Goal: Information Seeking & Learning: Learn about a topic

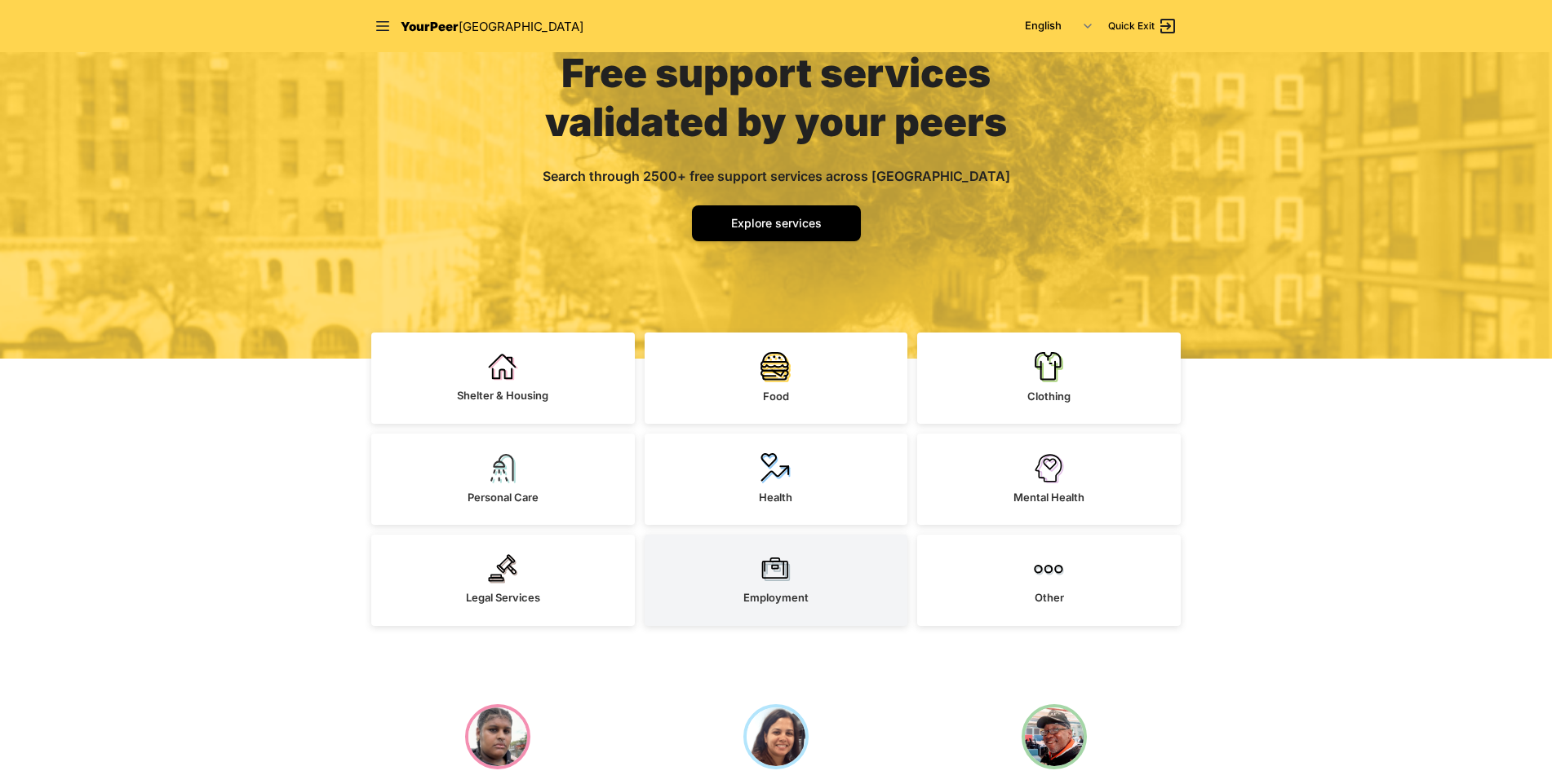
scroll to position [163, 0]
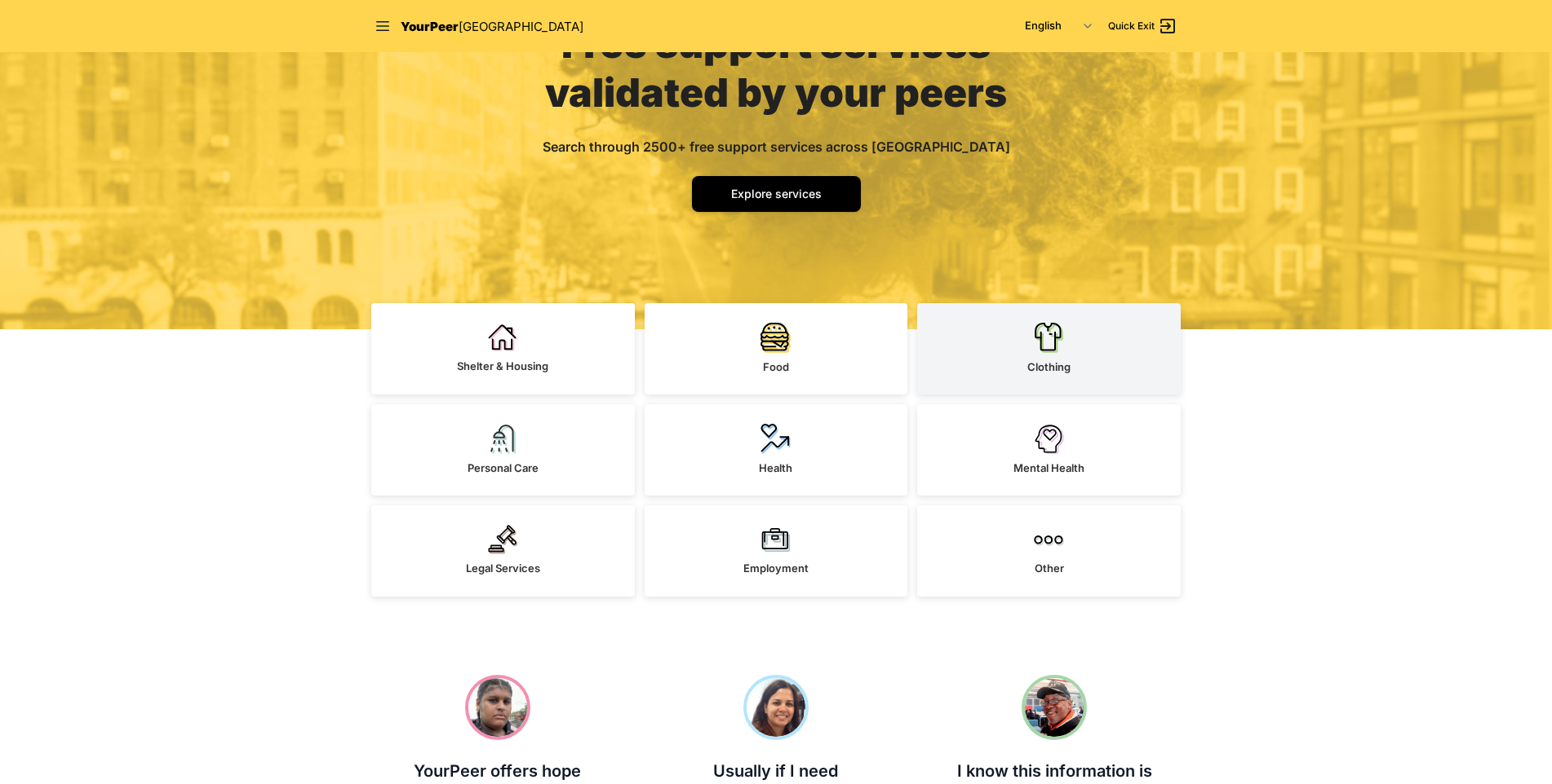
click at [1065, 357] on link "Clothing" at bounding box center [1048, 349] width 263 height 91
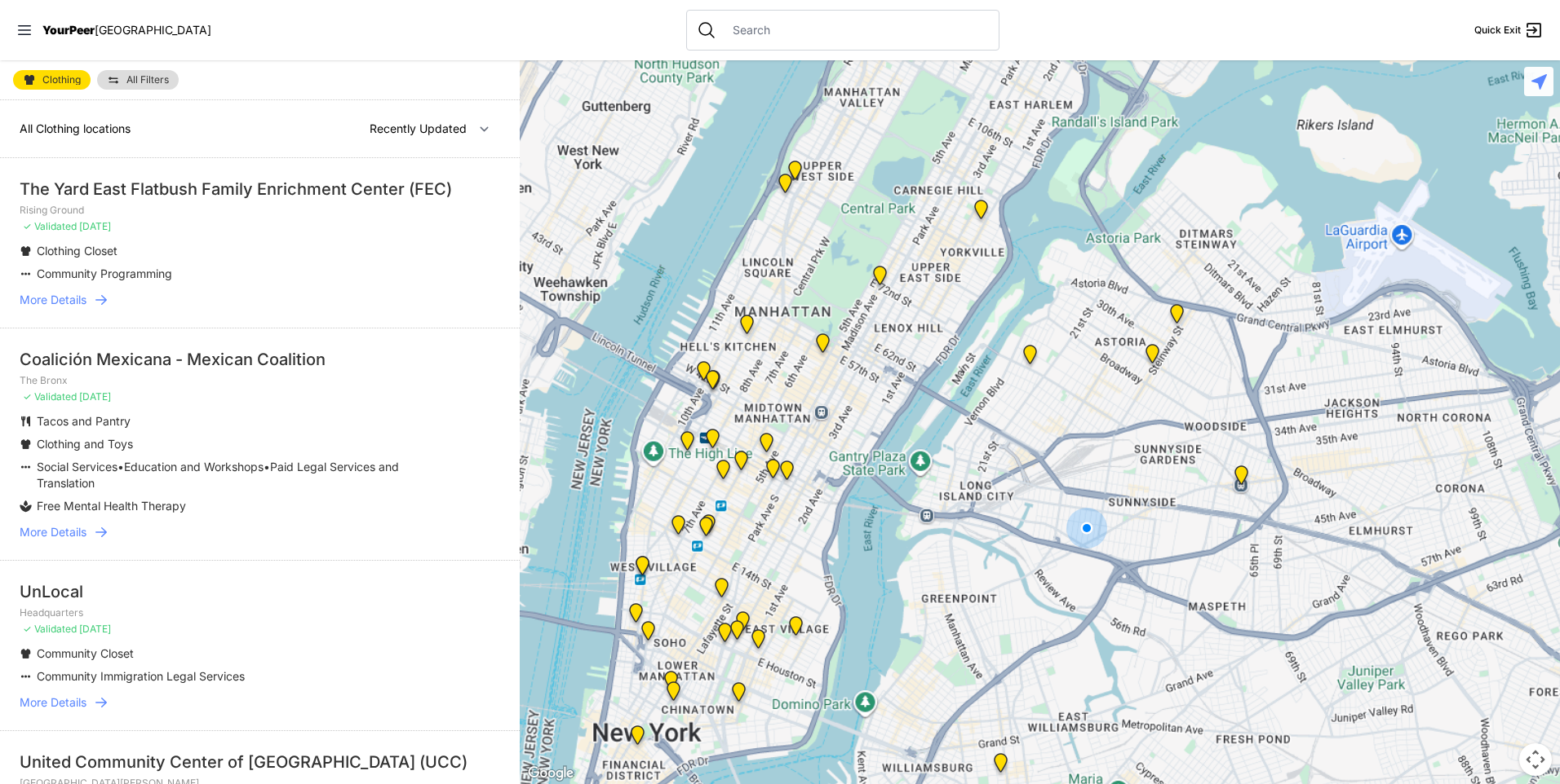
select select "nearby"
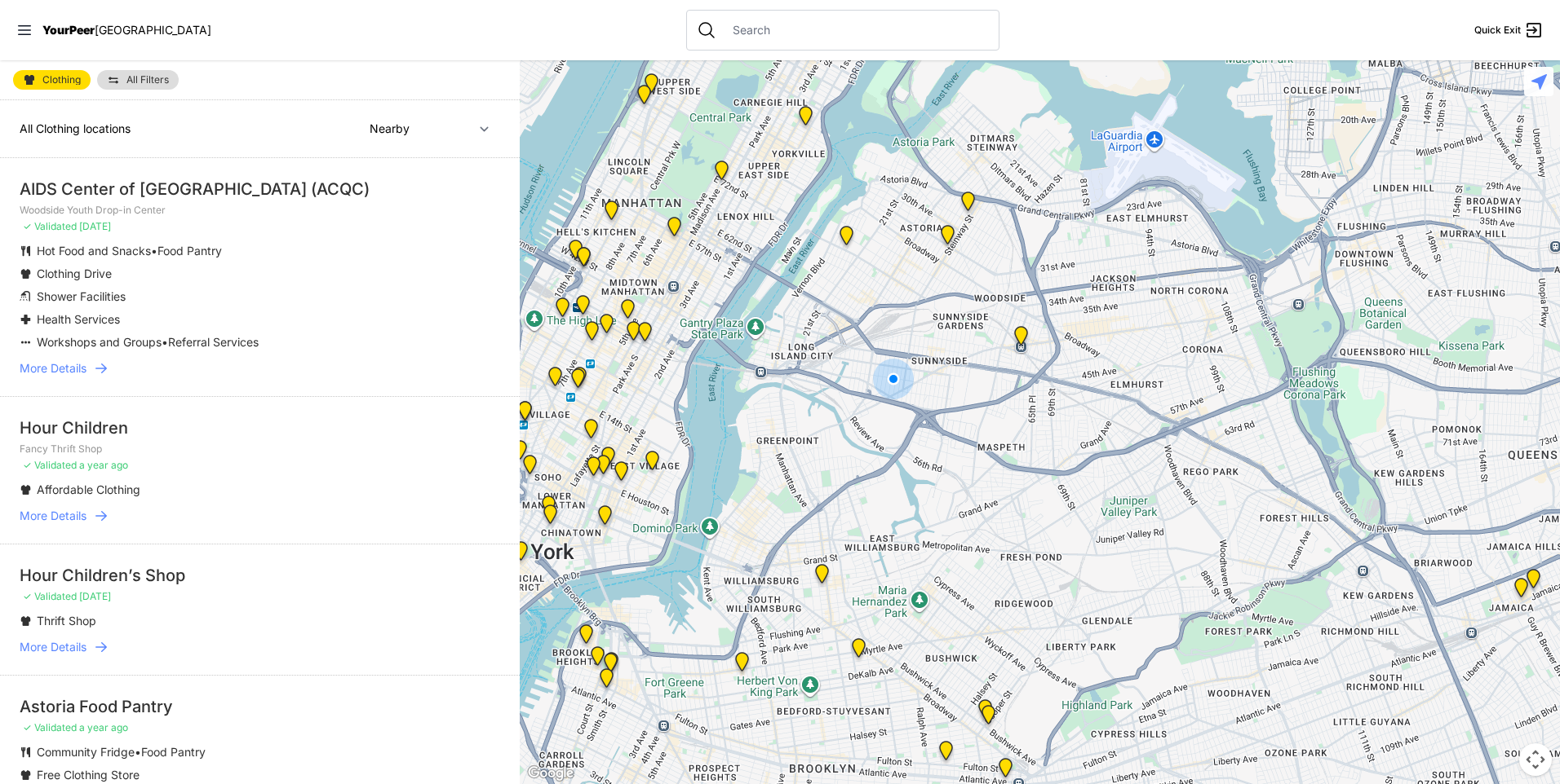
drag, startPoint x: 1010, startPoint y: 343, endPoint x: 846, endPoint y: 324, distance: 165.1
click at [855, 323] on div at bounding box center [1040, 422] width 1040 height 724
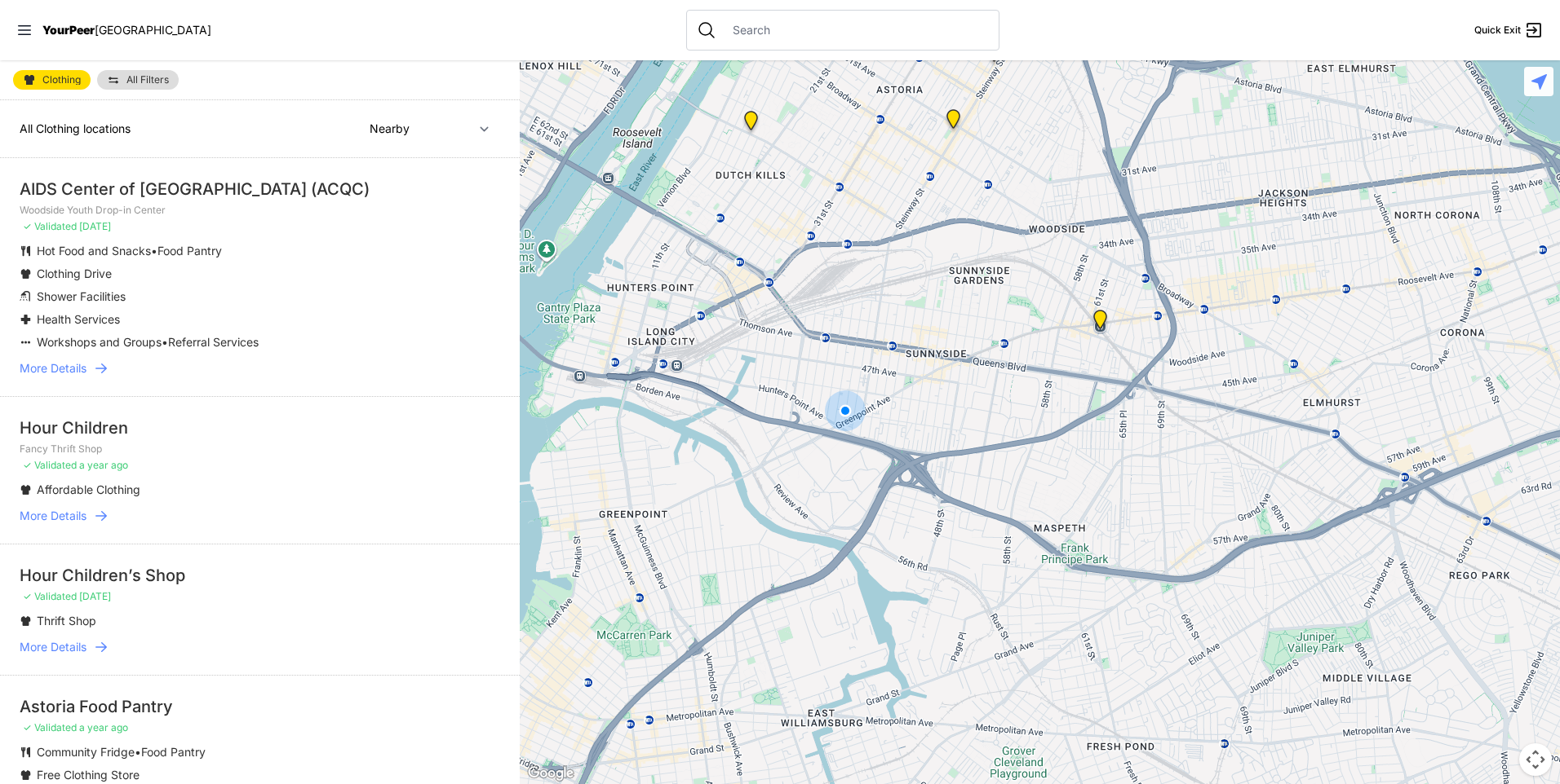
click at [1098, 324] on img "Woodside Youth Drop-in Center" at bounding box center [1100, 323] width 21 height 26
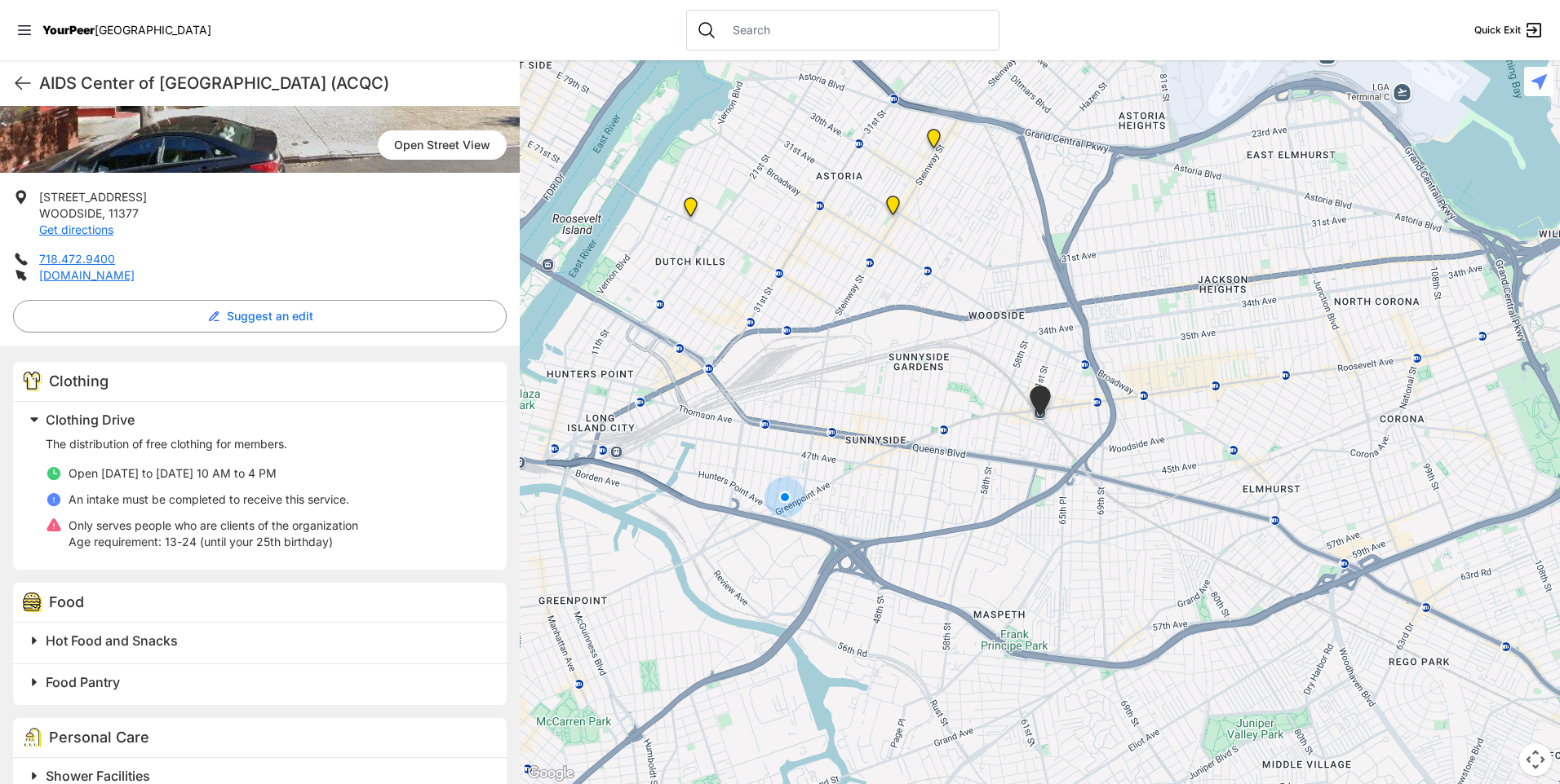
scroll to position [326, 0]
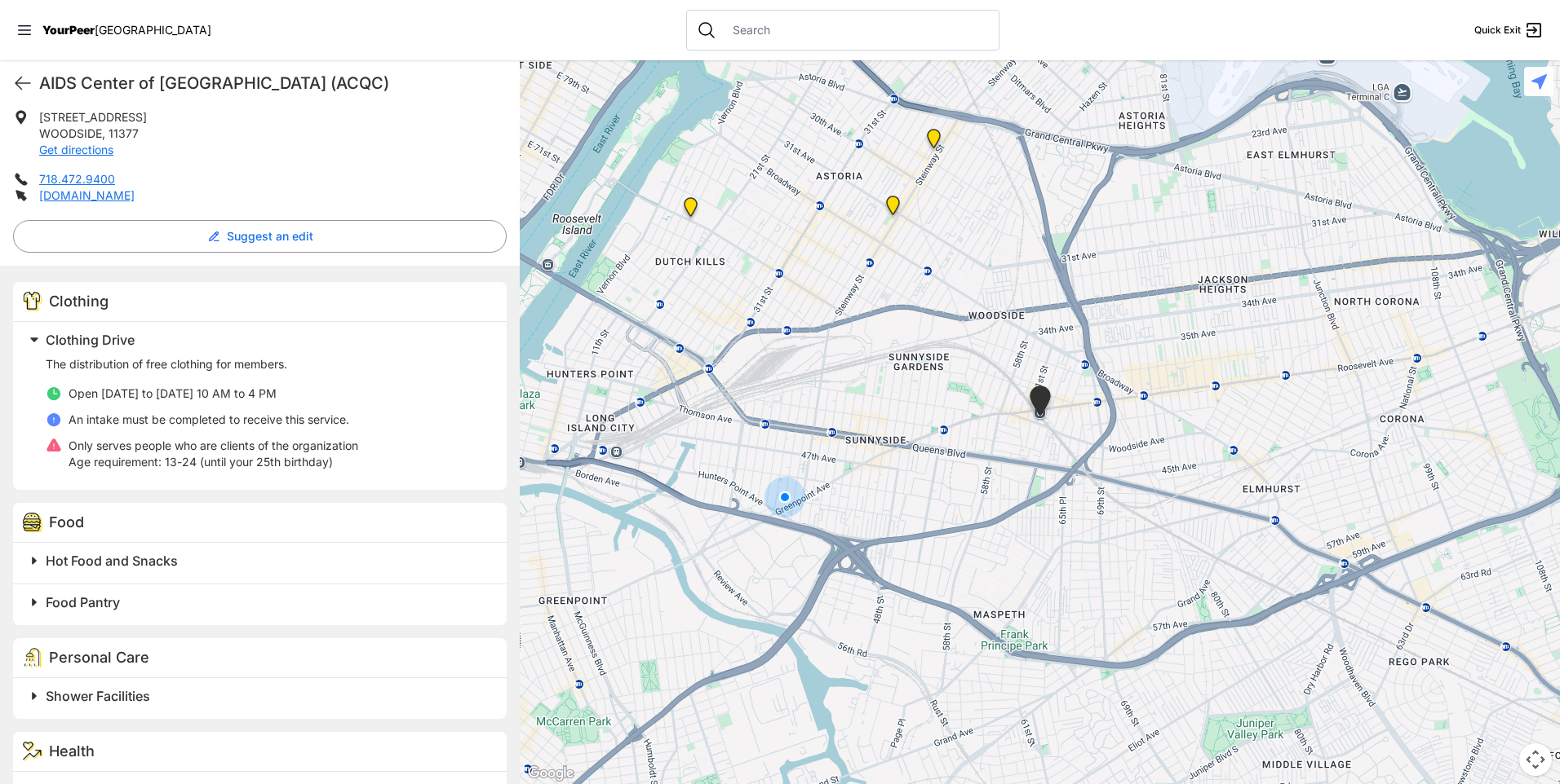
click at [688, 208] on img "Fancy Thrift Shop" at bounding box center [690, 211] width 21 height 26
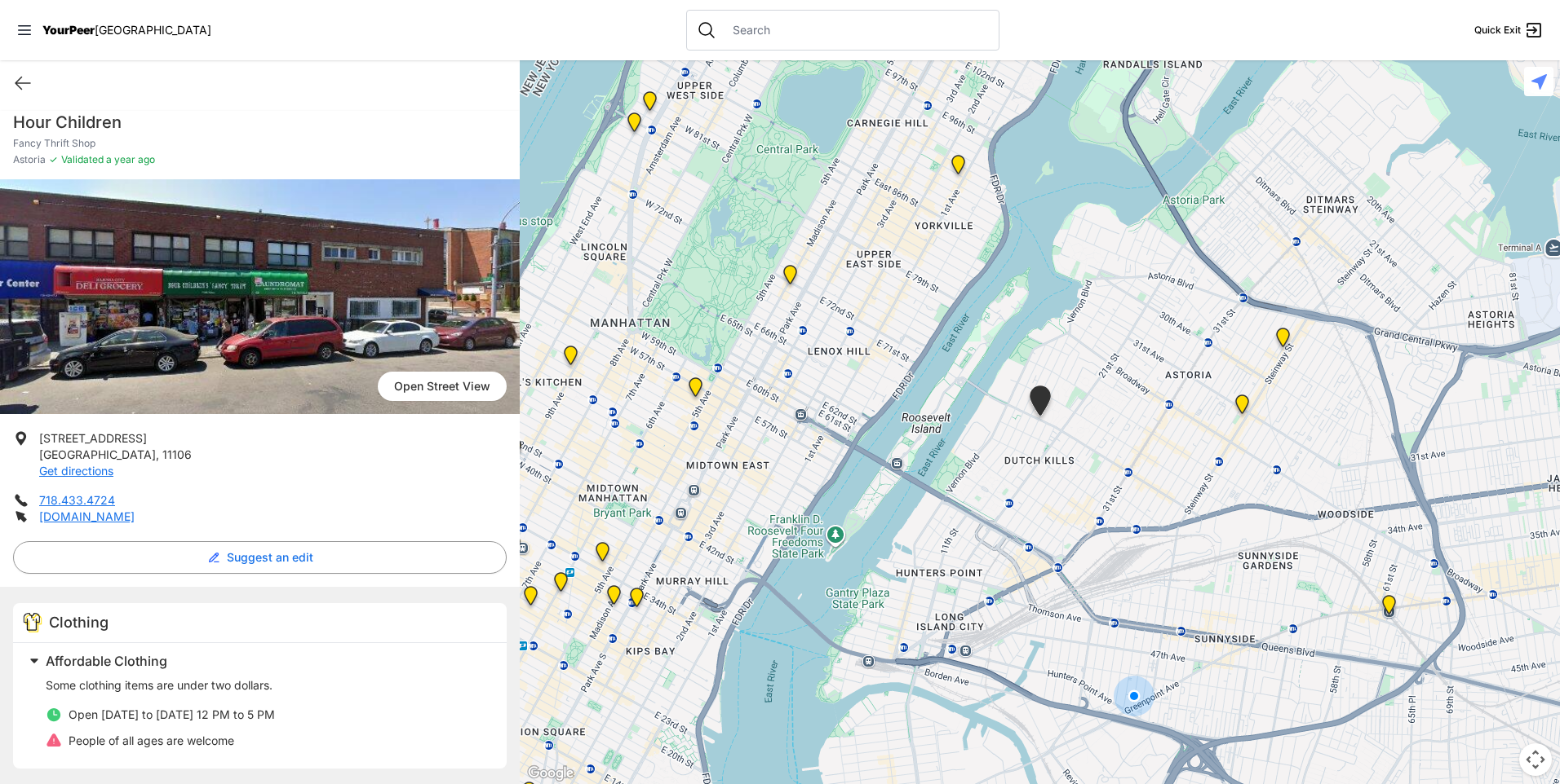
scroll to position [6, 0]
click at [1246, 403] on img at bounding box center [1242, 407] width 21 height 26
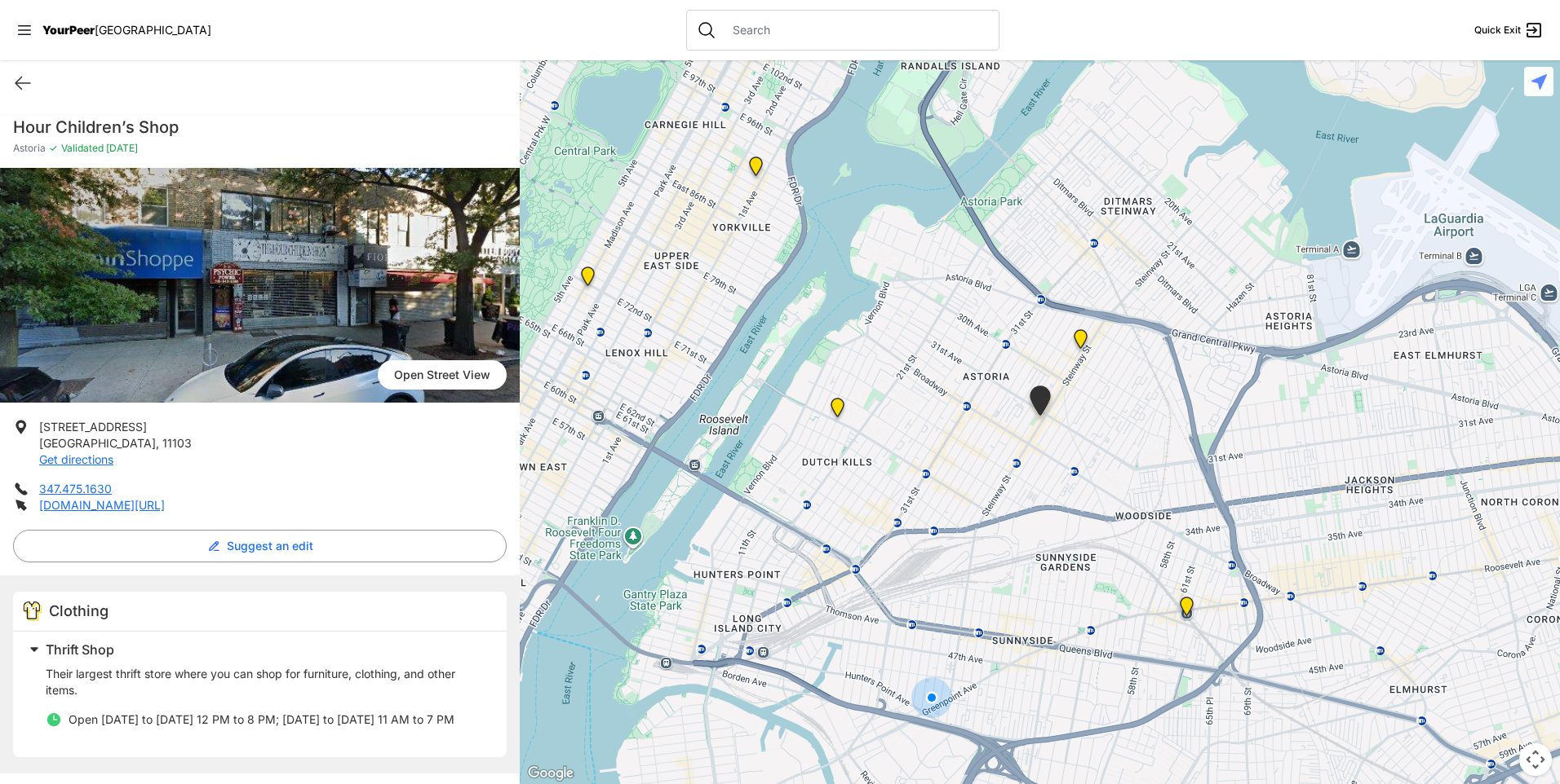
click at [1082, 337] on img at bounding box center [1081, 343] width 21 height 26
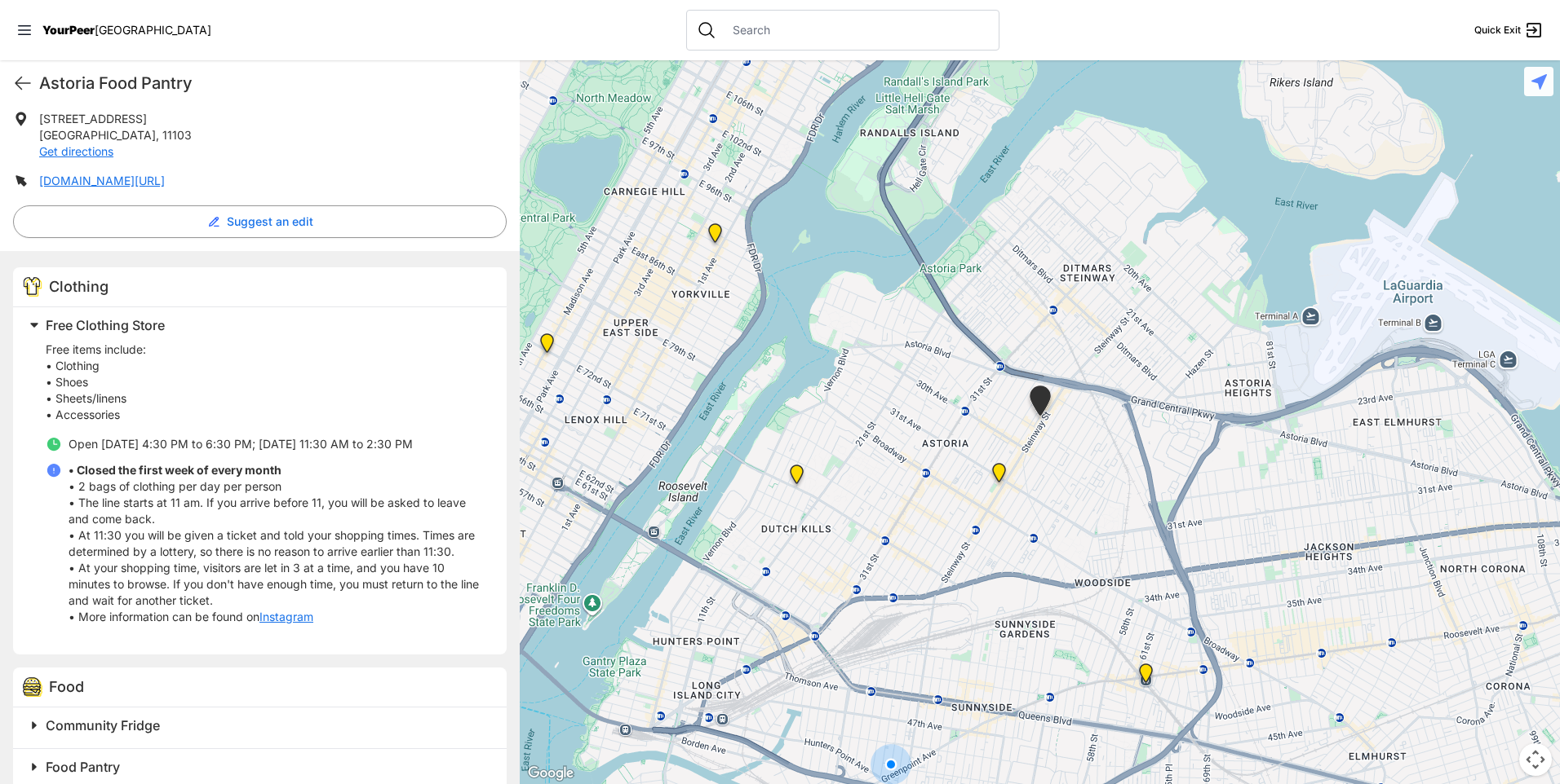
scroll to position [355, 0]
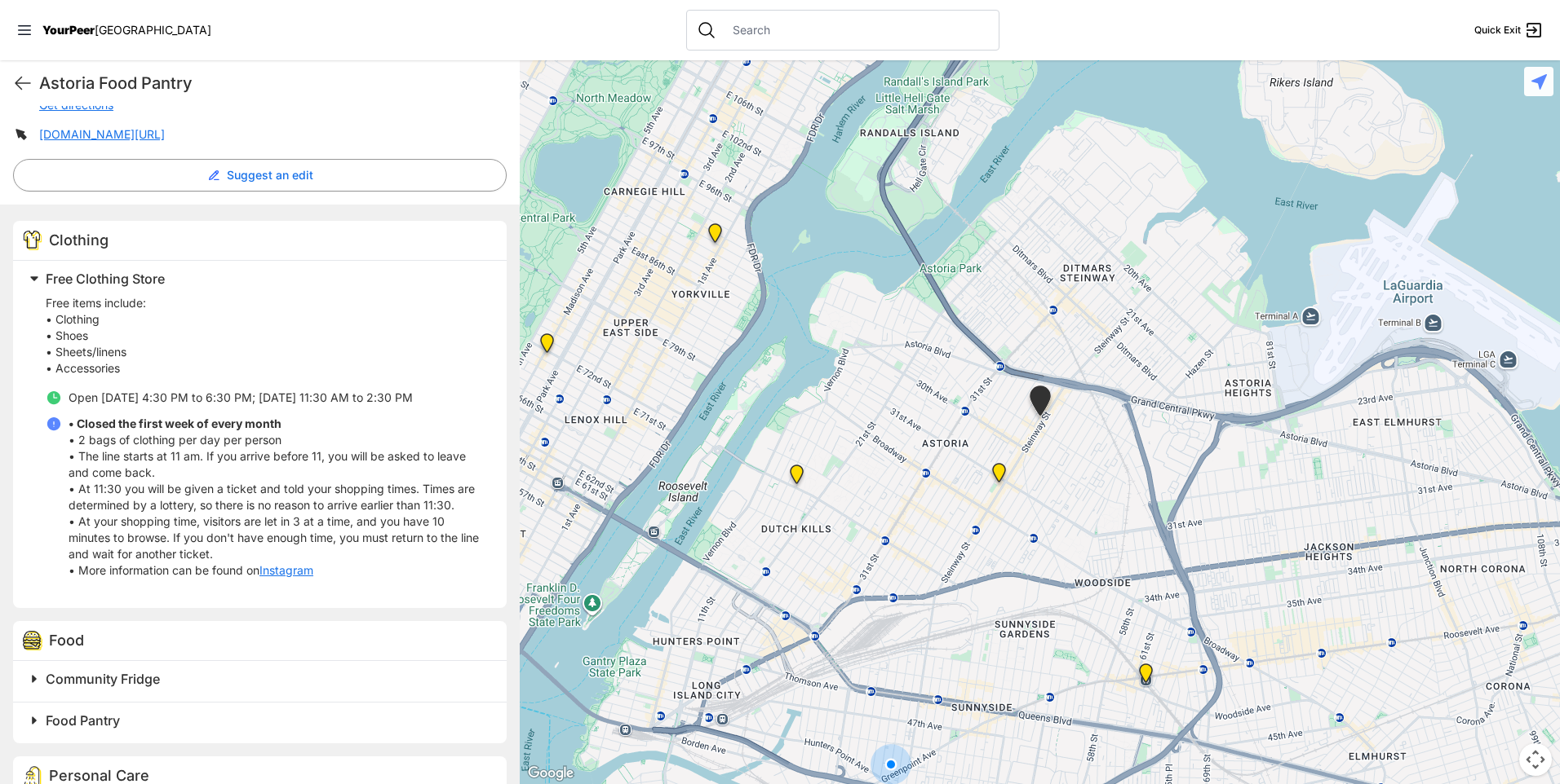
drag, startPoint x: 39, startPoint y: 272, endPoint x: 171, endPoint y: 363, distance: 160.3
click at [289, 497] on div "Free Clothing Store Free items include: • Clothing • Shoes • Sheets/linens • Ac…" at bounding box center [260, 435] width 494 height 348
drag, startPoint x: 30, startPoint y: 273, endPoint x: 62, endPoint y: 307, distance: 46.7
click at [62, 307] on div "Free Clothing Store Free items include: • Clothing • Shoes • Sheets/linens • Ac…" at bounding box center [260, 435] width 494 height 348
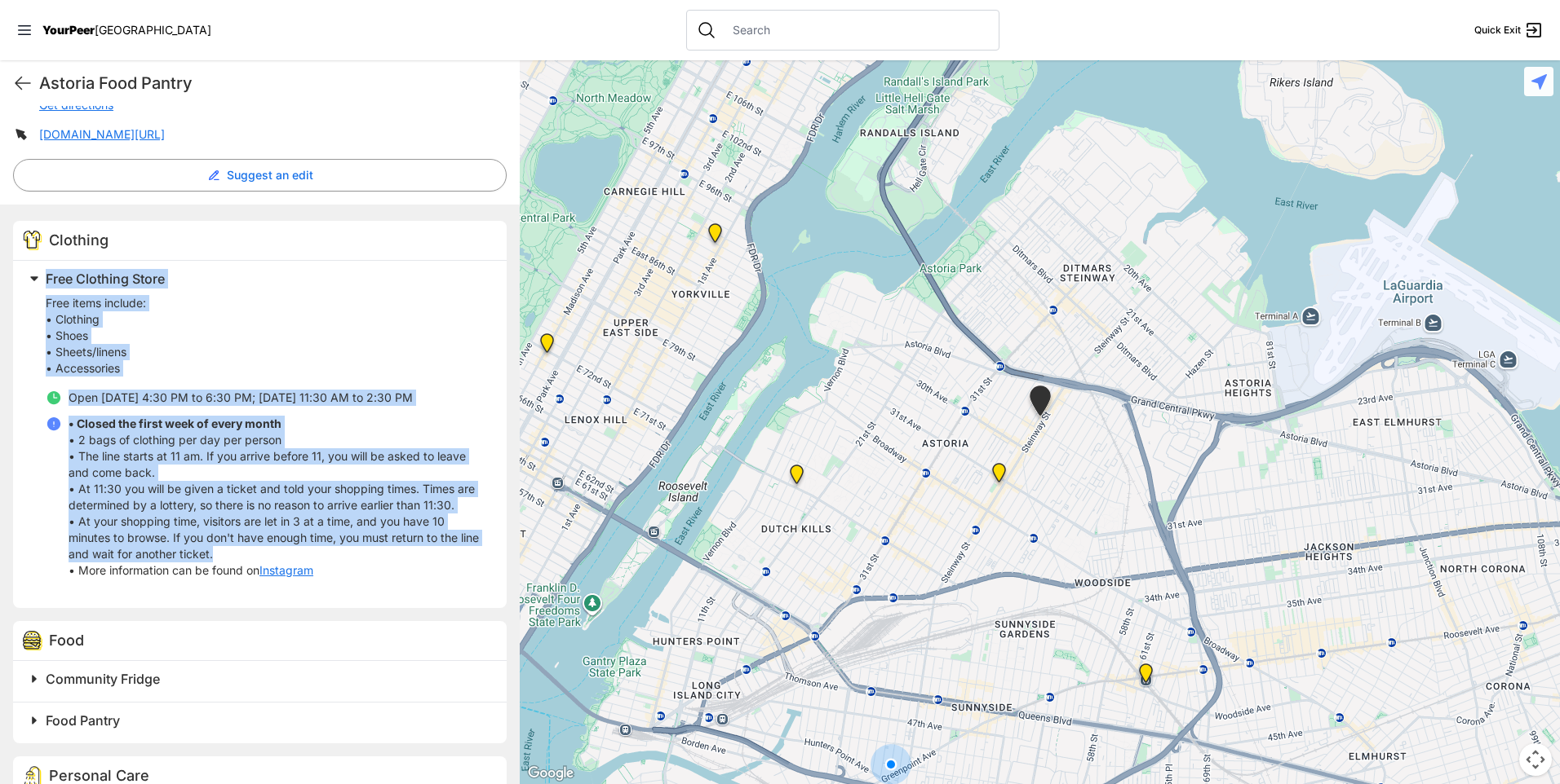
drag, startPoint x: 48, startPoint y: 275, endPoint x: 347, endPoint y: 551, distance: 406.9
click at [347, 551] on div "Free Clothing Store Free items include: • Clothing • Shoes • Sheets/linens • Ac…" at bounding box center [255, 431] width 464 height 328
drag, startPoint x: 347, startPoint y: 551, endPoint x: 217, endPoint y: 472, distance: 152.1
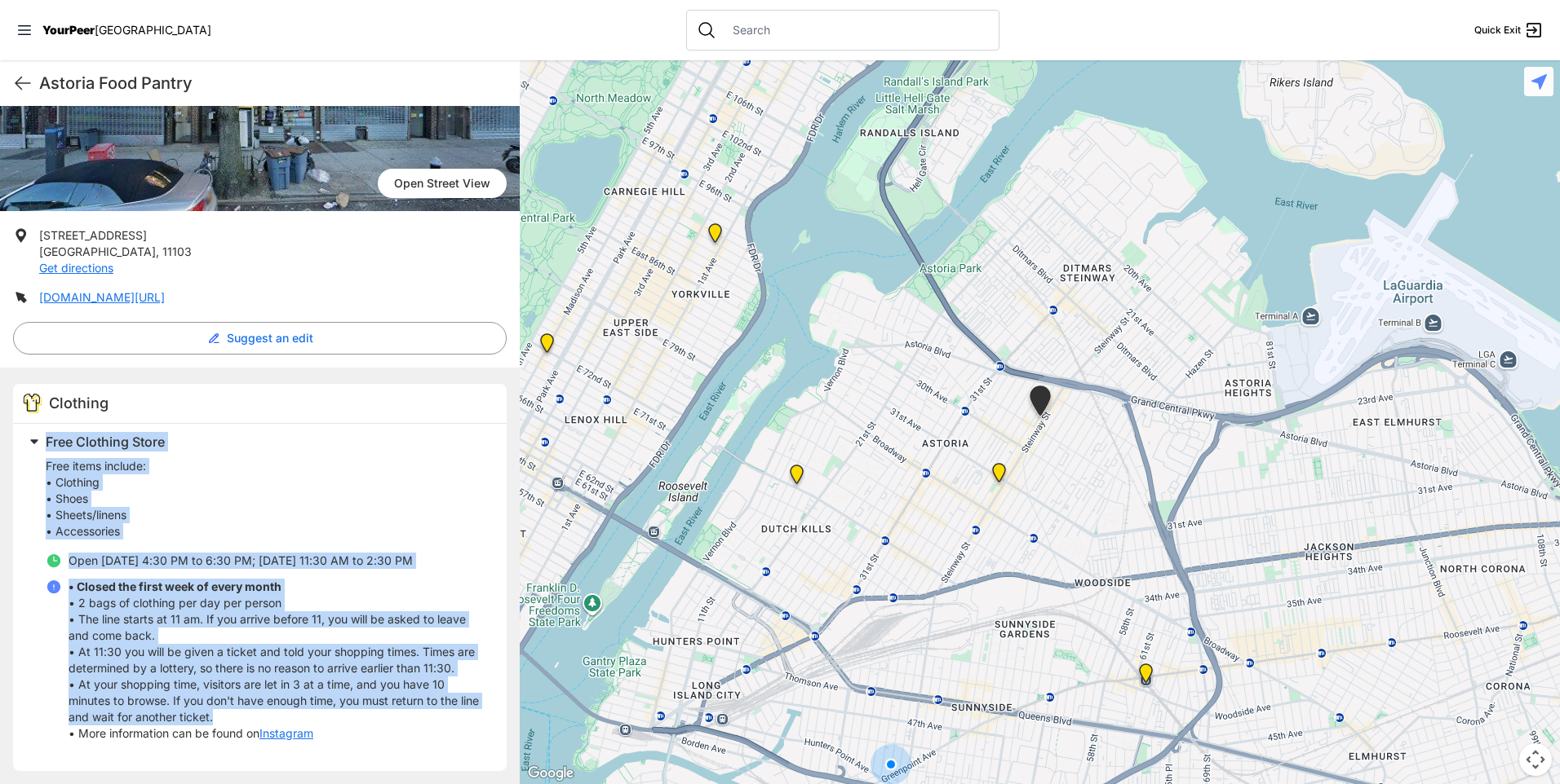
click at [303, 499] on p "Free items include: • Clothing • Shoes • Sheets/linens • Accessories" at bounding box center [266, 499] width 441 height 81
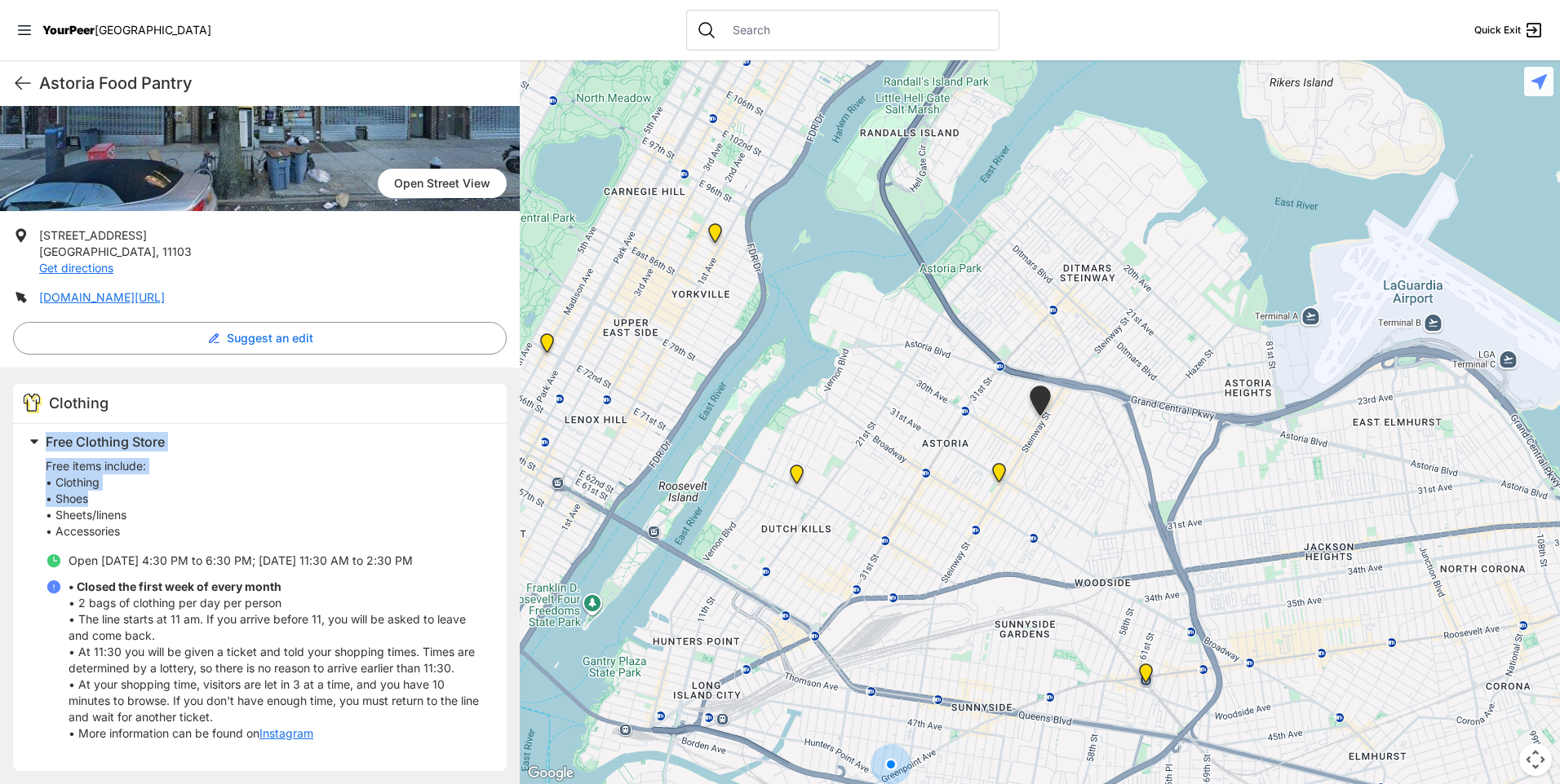
click at [302, 498] on p "Free items include: • Clothing • Shoes • Sheets/linens • Accessories" at bounding box center [266, 499] width 441 height 81
drag, startPoint x: 302, startPoint y: 498, endPoint x: 288, endPoint y: 261, distance: 237.4
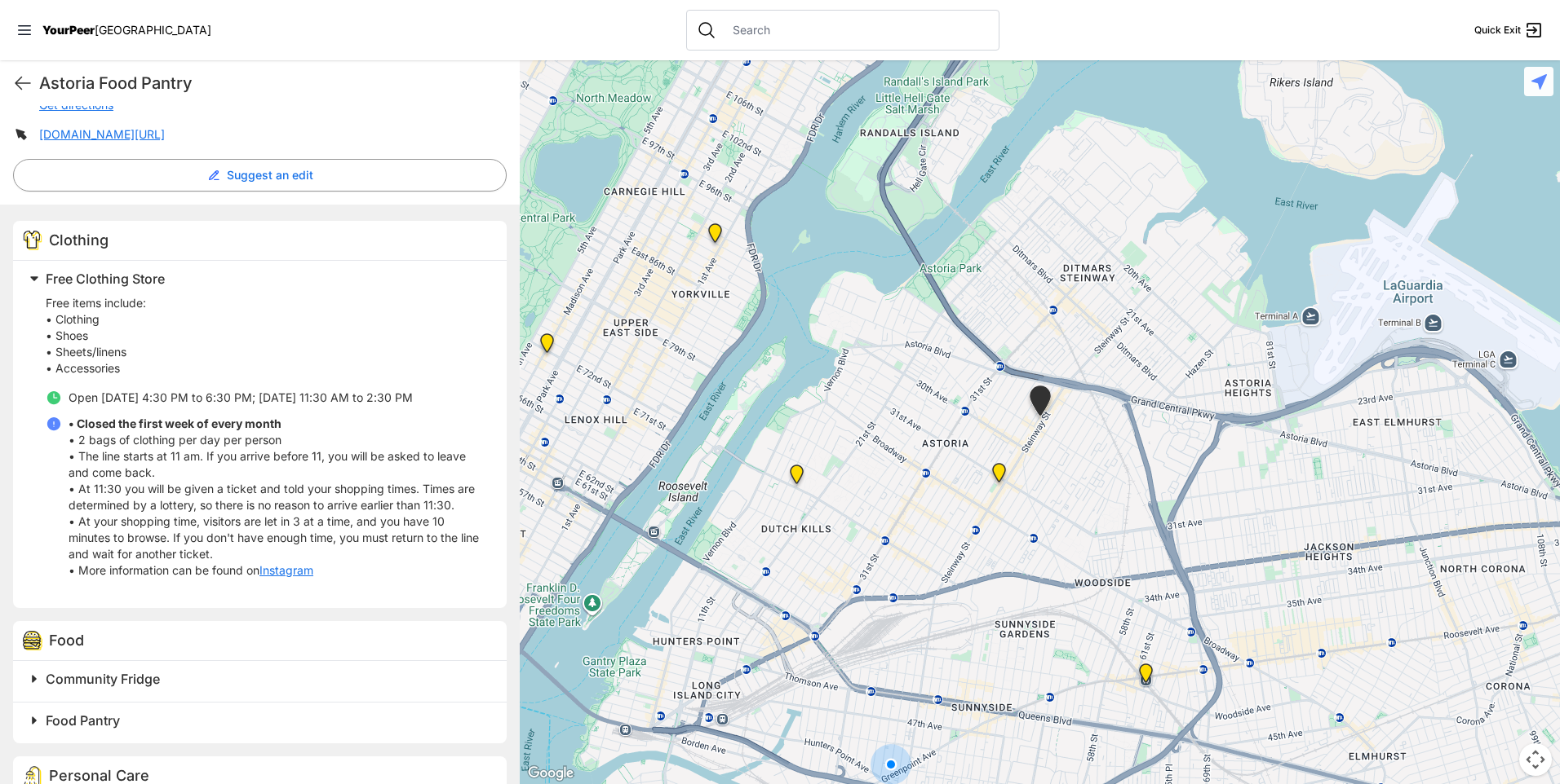
drag, startPoint x: 44, startPoint y: 279, endPoint x: 270, endPoint y: 531, distance: 338.5
click at [270, 531] on div "Free Clothing Store Free items include: • Clothing • Shoes • Sheets/linens • Ac…" at bounding box center [260, 435] width 494 height 348
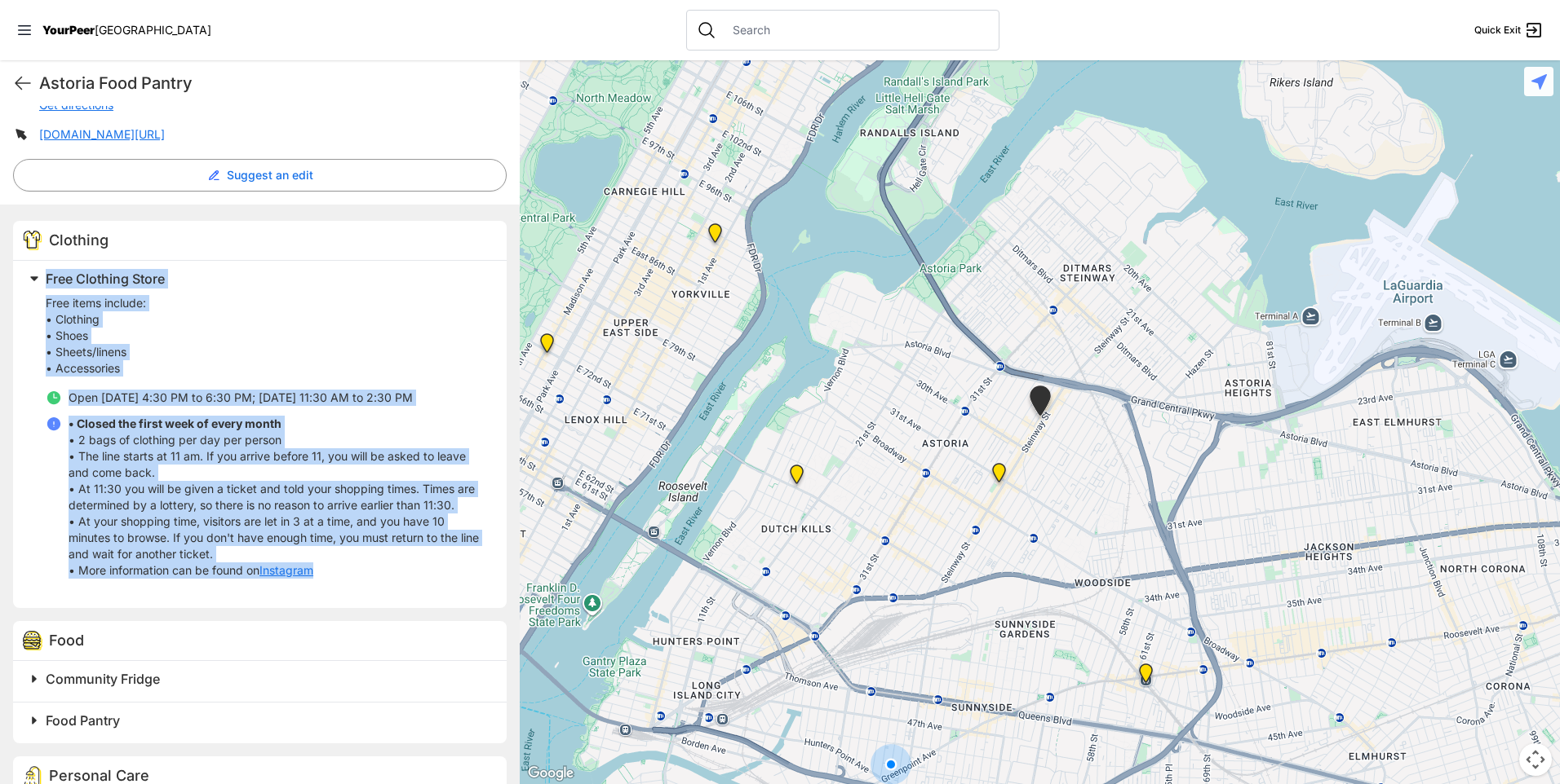
drag, startPoint x: 48, startPoint y: 272, endPoint x: 441, endPoint y: 571, distance: 493.8
click at [441, 571] on div "Free Clothing Store Free items include: • Clothing • Shoes • Sheets/linens • Ac…" at bounding box center [255, 431] width 464 height 328
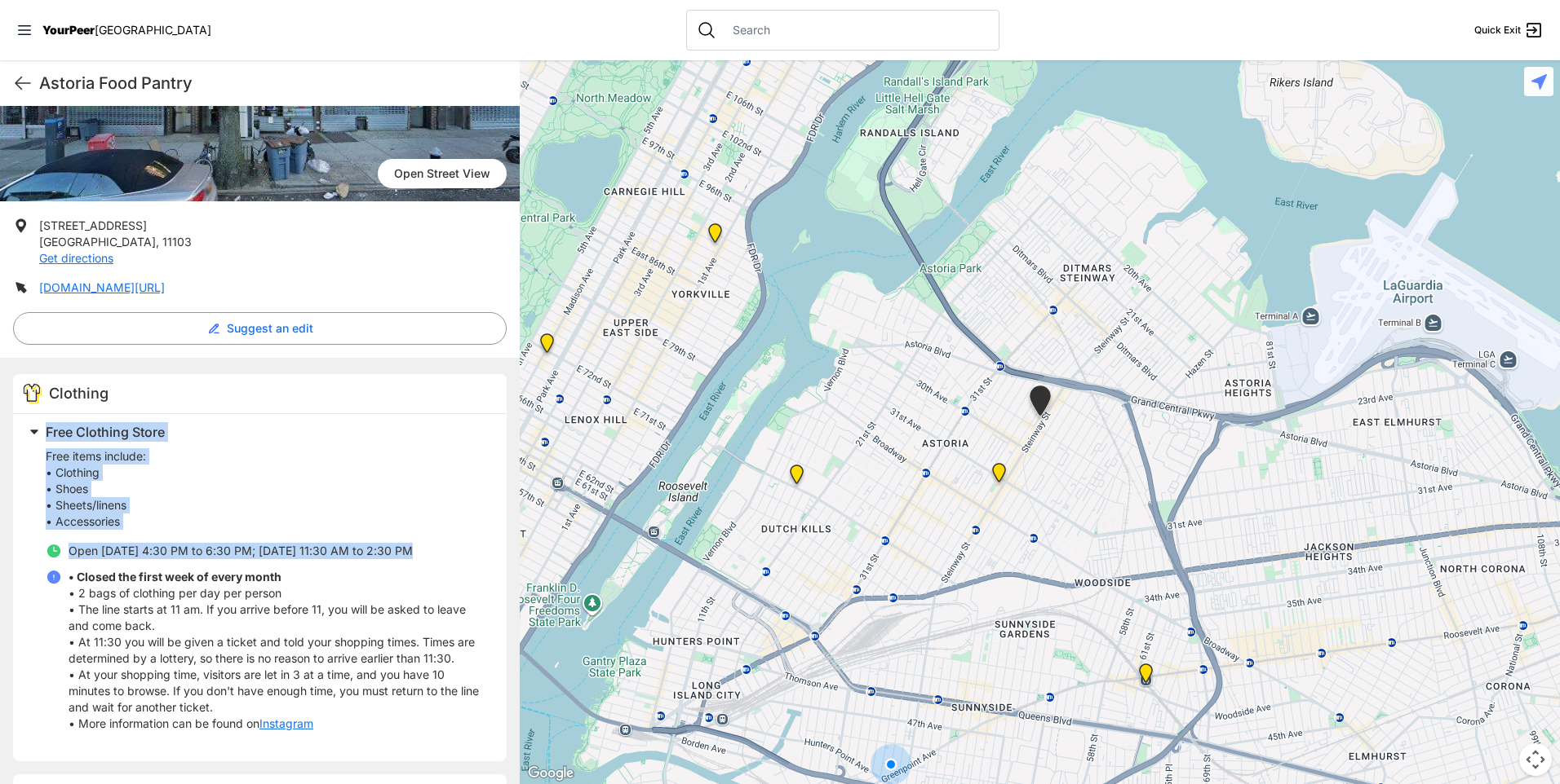
scroll to position [192, 0]
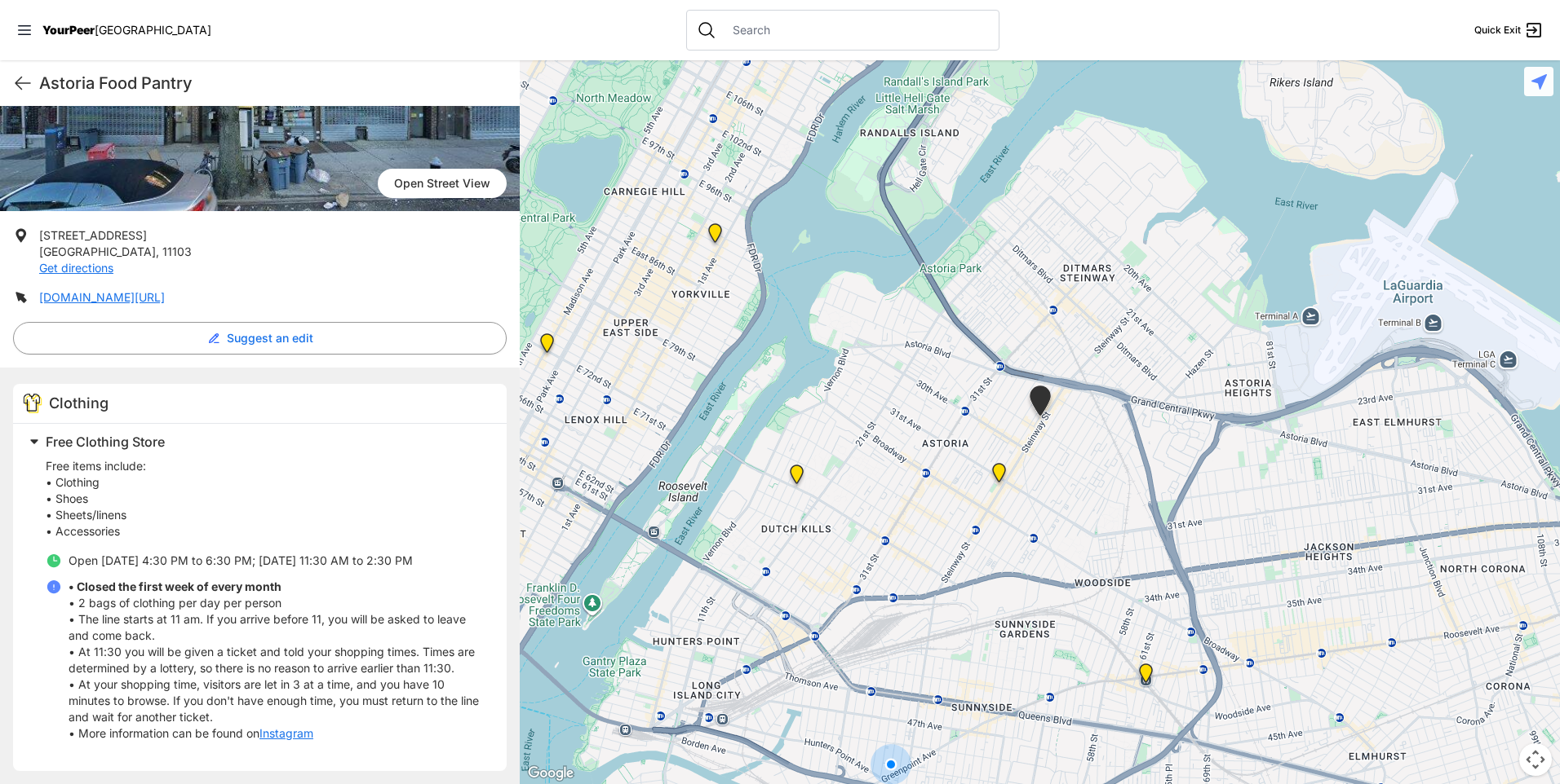
click at [1002, 466] on img at bounding box center [999, 476] width 21 height 26
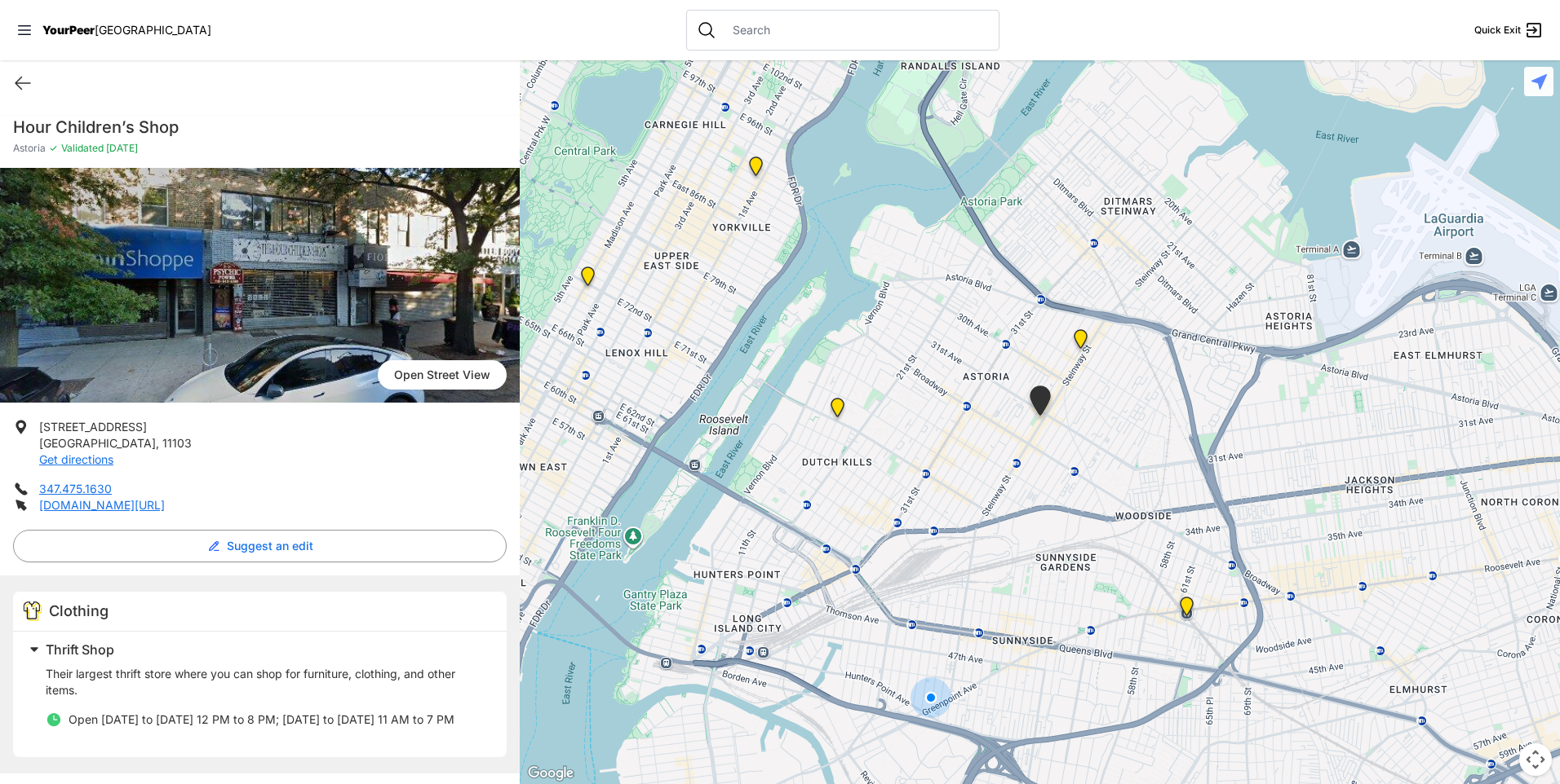
click at [839, 405] on img "Fancy Thrift Shop" at bounding box center [837, 410] width 21 height 26
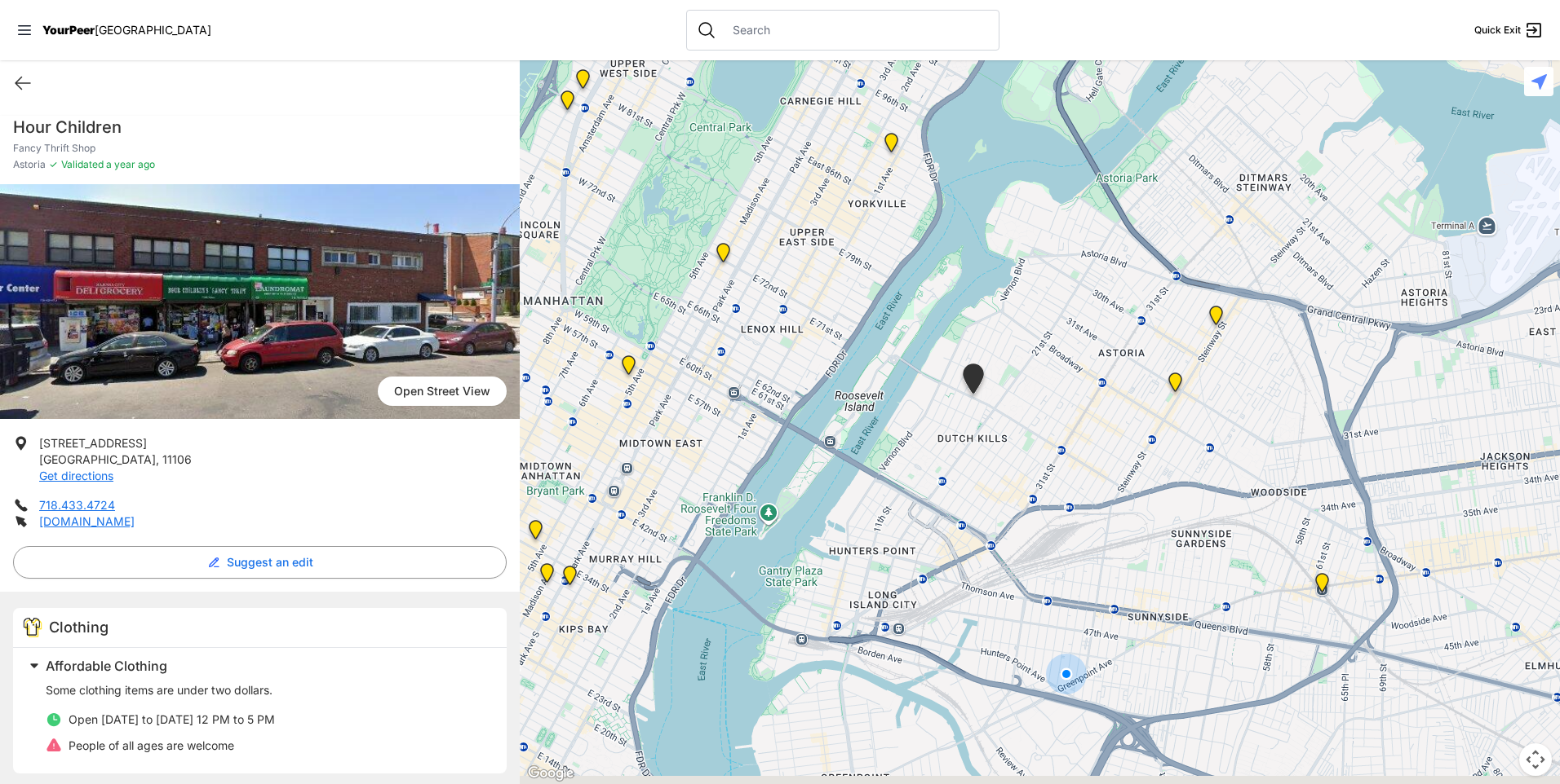
drag, startPoint x: 1273, startPoint y: 604, endPoint x: 1161, endPoint y: 566, distance: 118.3
click at [1127, 563] on div at bounding box center [1040, 422] width 1040 height 724
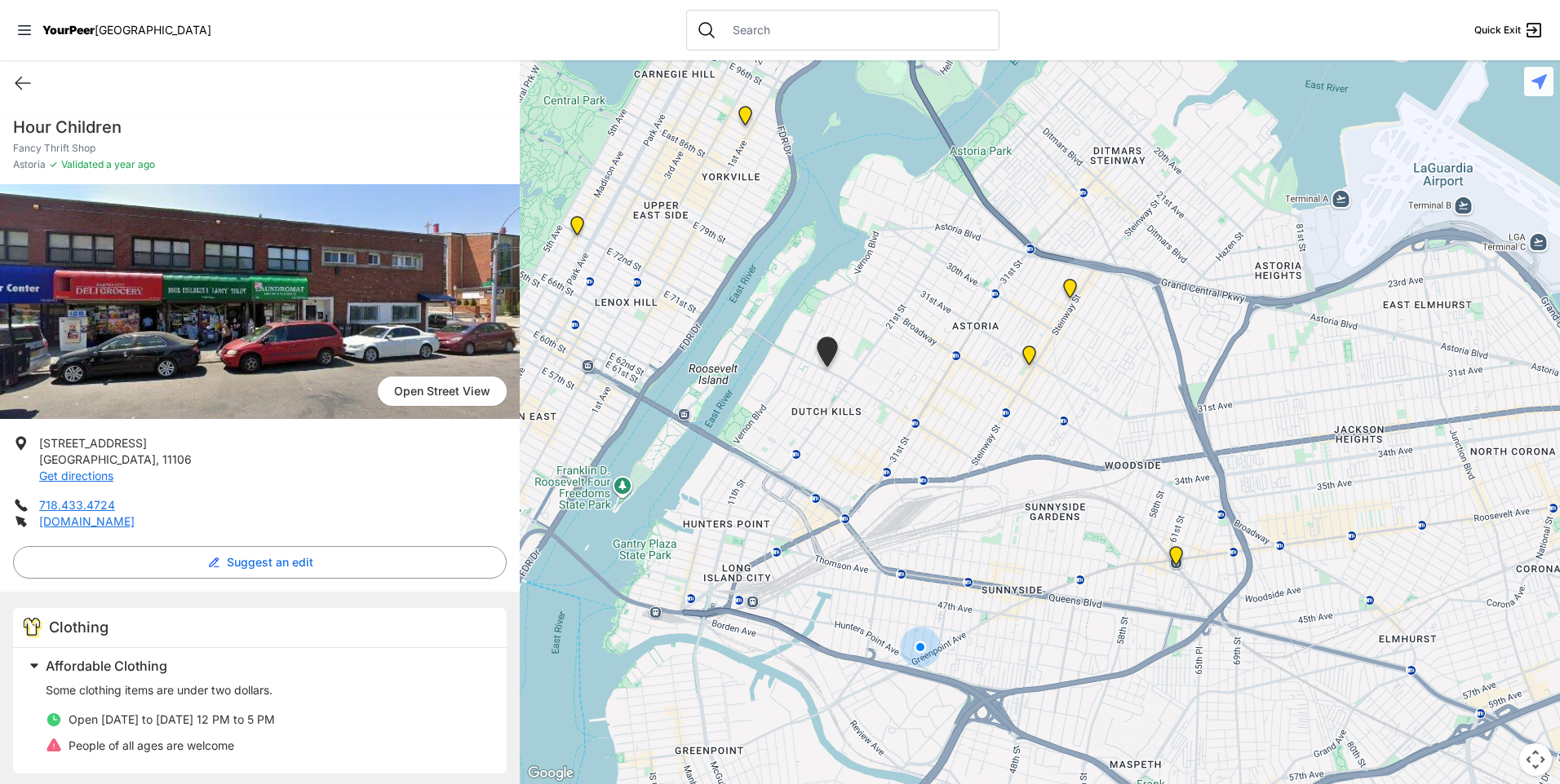
click at [1181, 557] on img "Woodside Youth Drop-in Center" at bounding box center [1176, 559] width 21 height 26
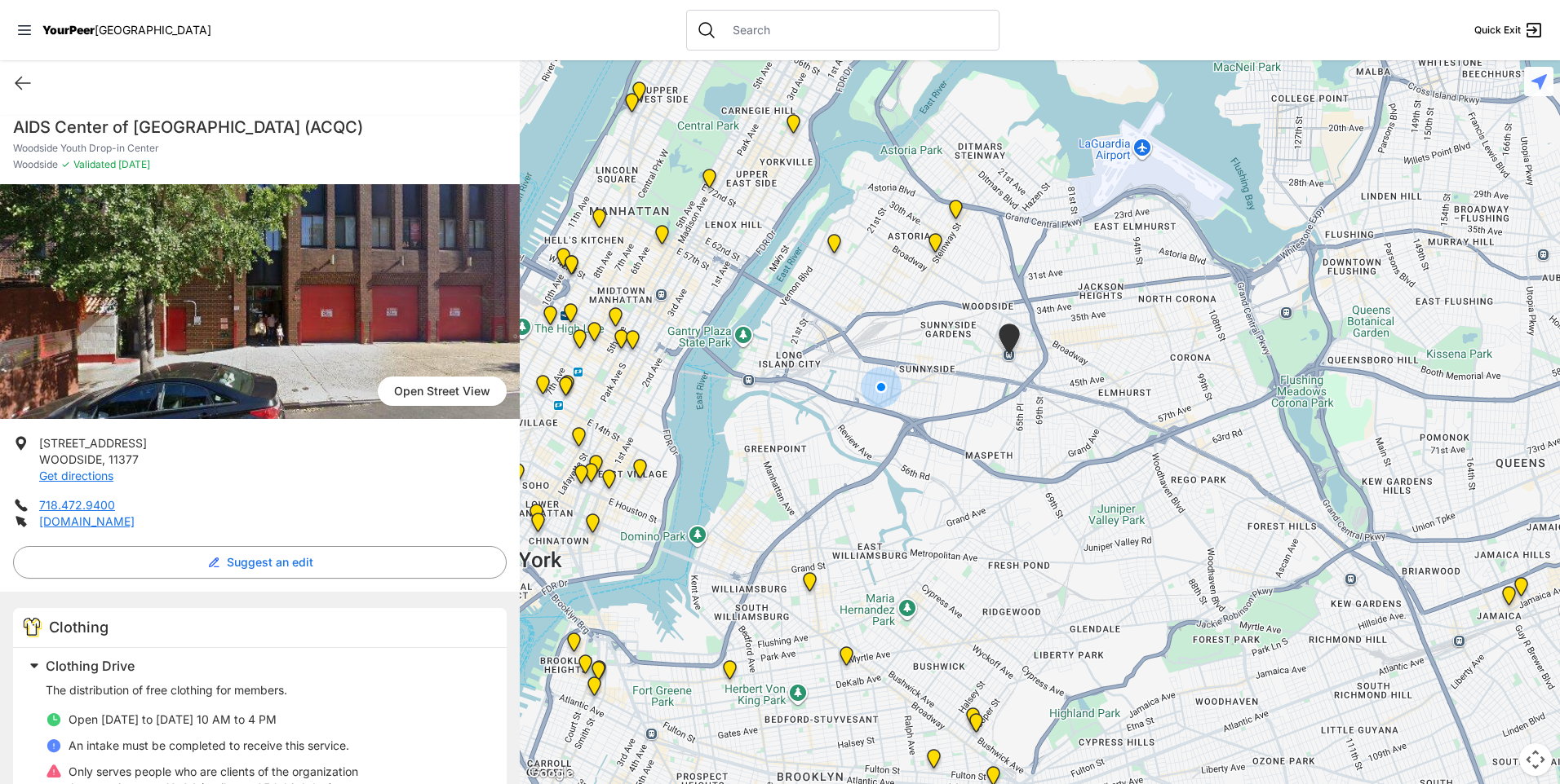
drag, startPoint x: 874, startPoint y: 425, endPoint x: 885, endPoint y: 349, distance: 76.8
click at [885, 349] on div at bounding box center [1040, 422] width 1040 height 724
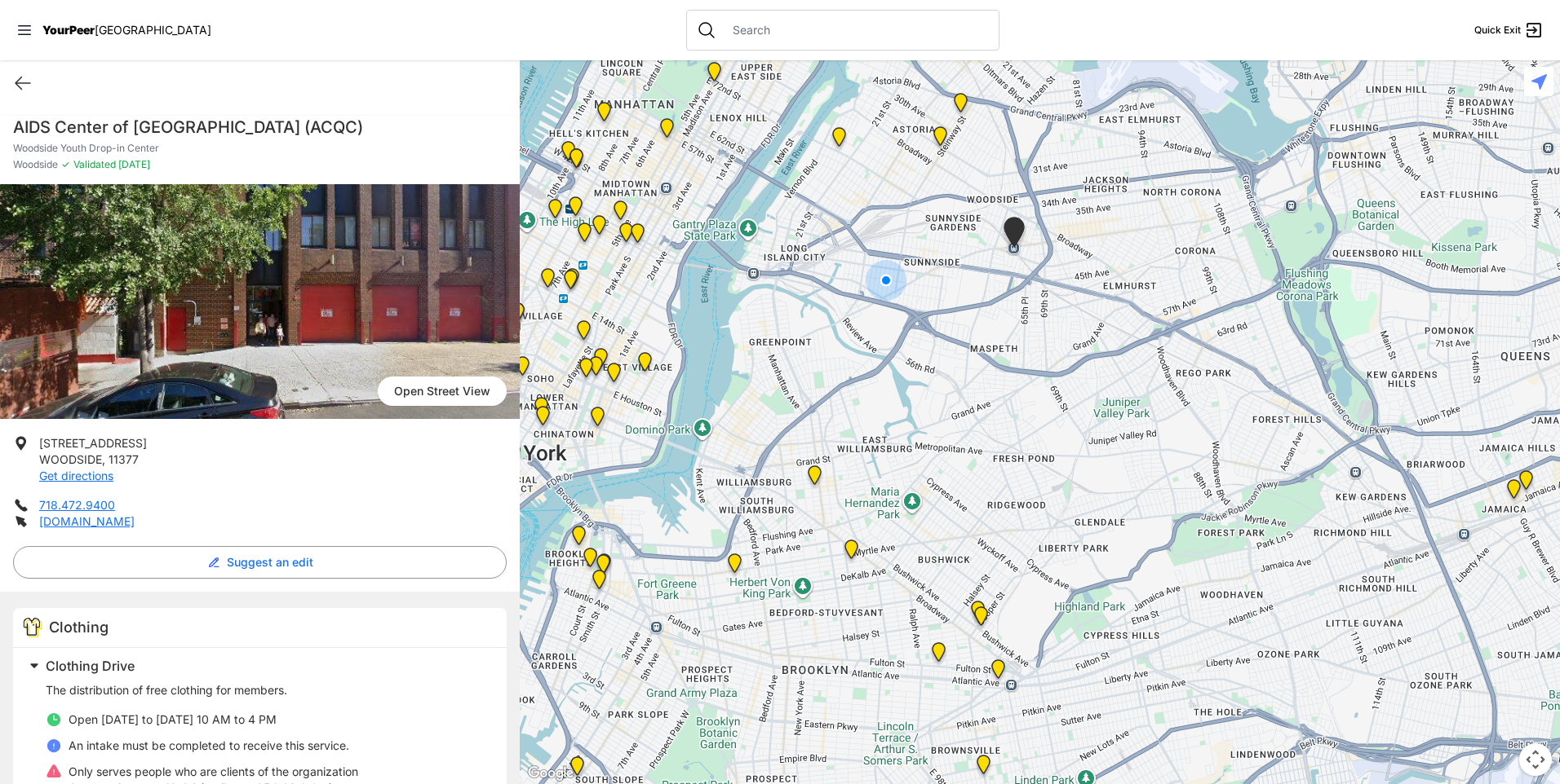
drag, startPoint x: 857, startPoint y: 430, endPoint x: 867, endPoint y: 362, distance: 68.7
click at [867, 362] on div at bounding box center [1040, 422] width 1040 height 724
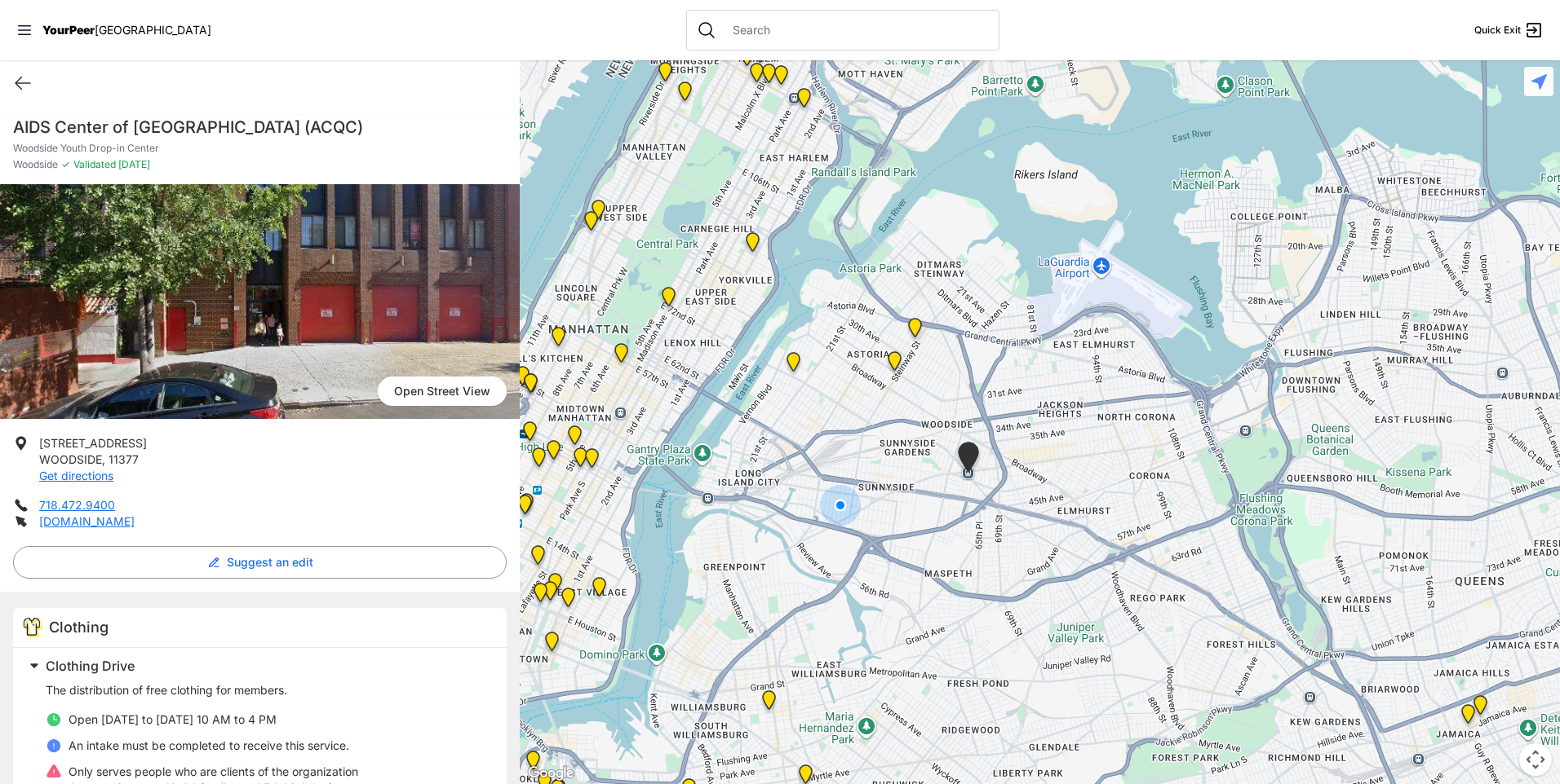
drag, startPoint x: 950, startPoint y: 243, endPoint x: 902, endPoint y: 482, distance: 243.8
click at [902, 482] on div at bounding box center [1040, 422] width 1040 height 724
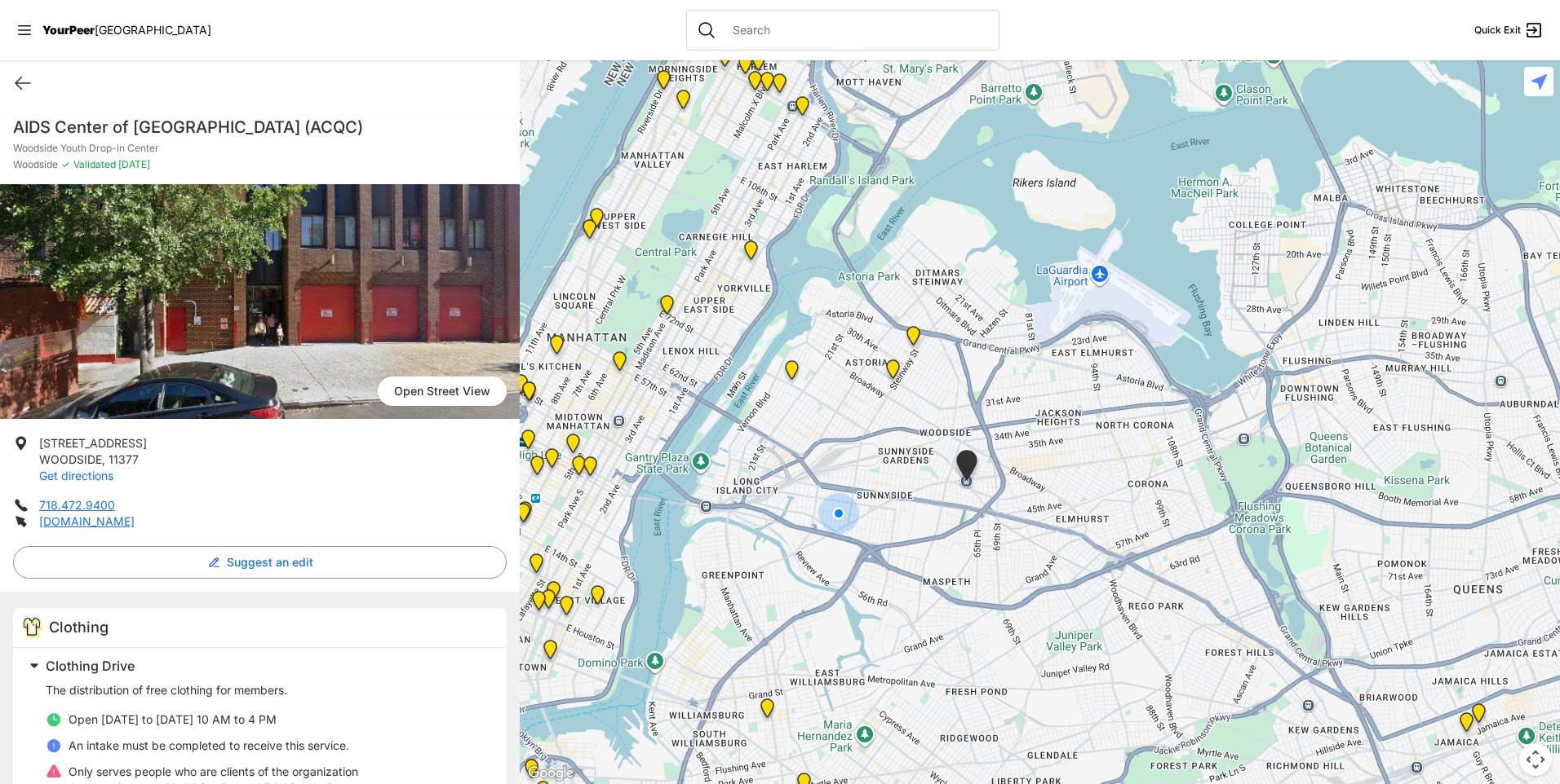
click at [92, 481] on link "Get directions" at bounding box center [76, 476] width 75 height 14
click at [28, 78] on icon at bounding box center [23, 83] width 20 height 20
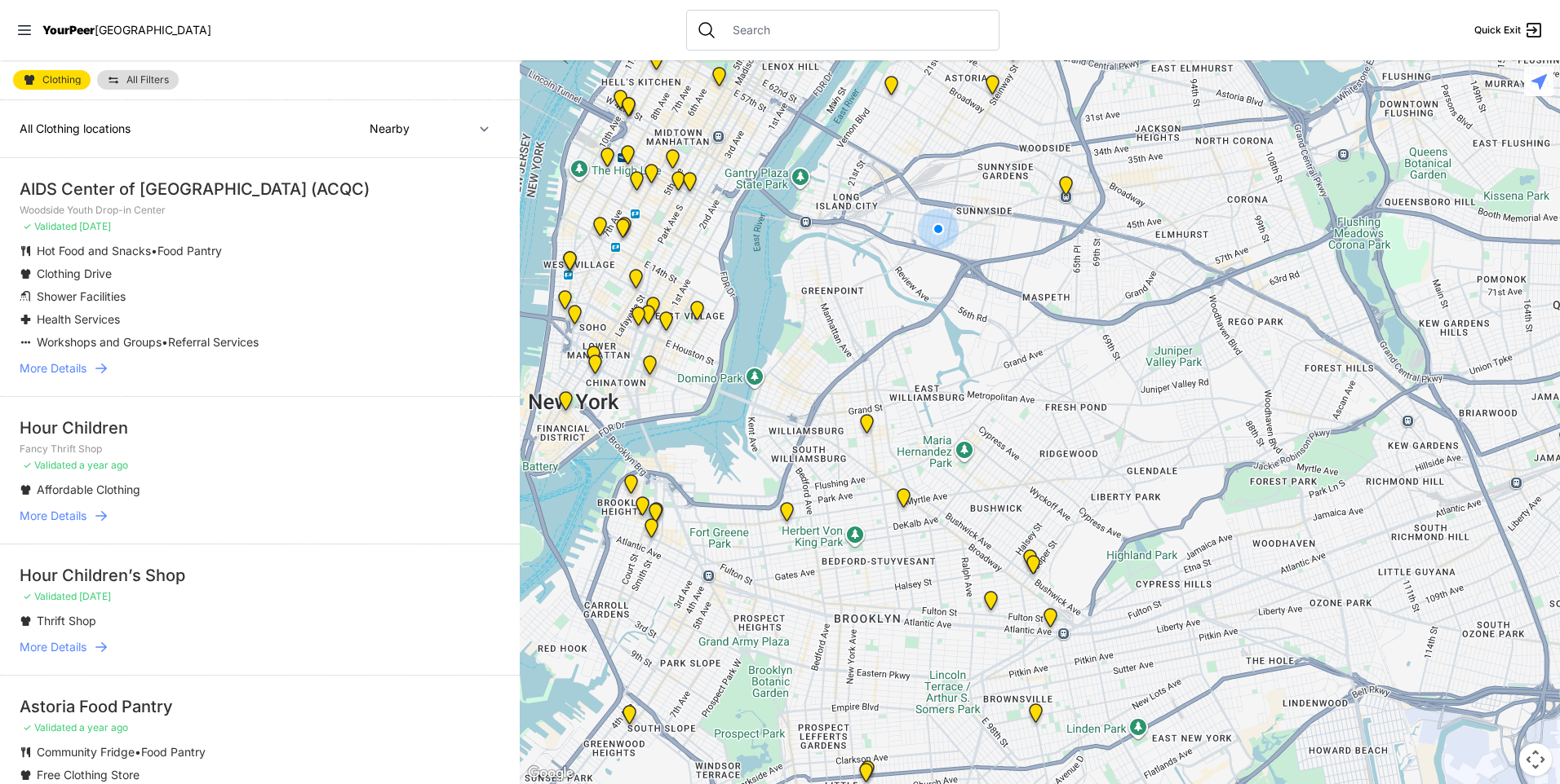
drag, startPoint x: 850, startPoint y: 588, endPoint x: 767, endPoint y: 411, distance: 195.5
click at [767, 411] on div at bounding box center [1040, 422] width 1040 height 724
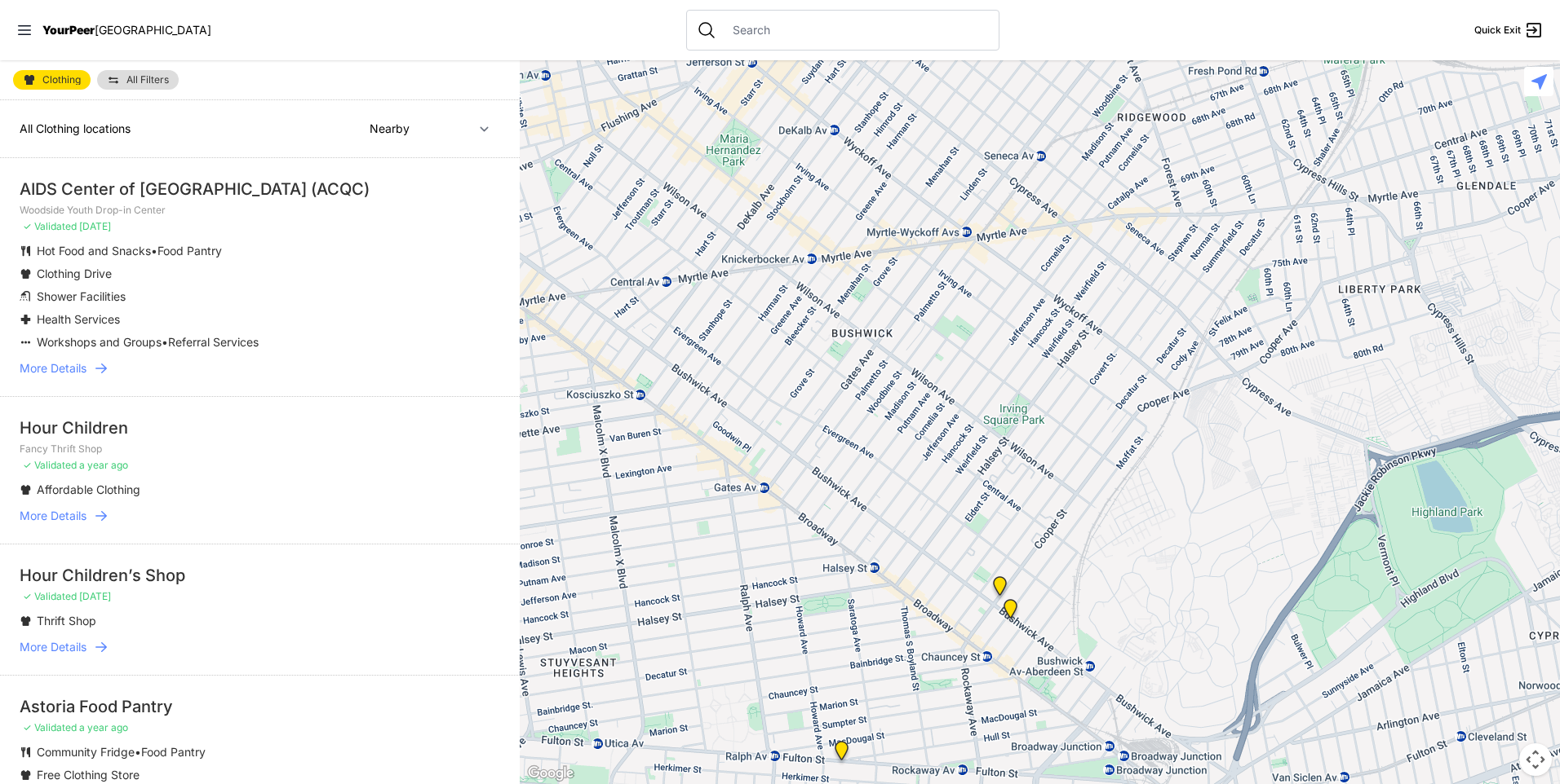
click at [1001, 580] on img "St Thomas Episcopal Church" at bounding box center [999, 589] width 21 height 26
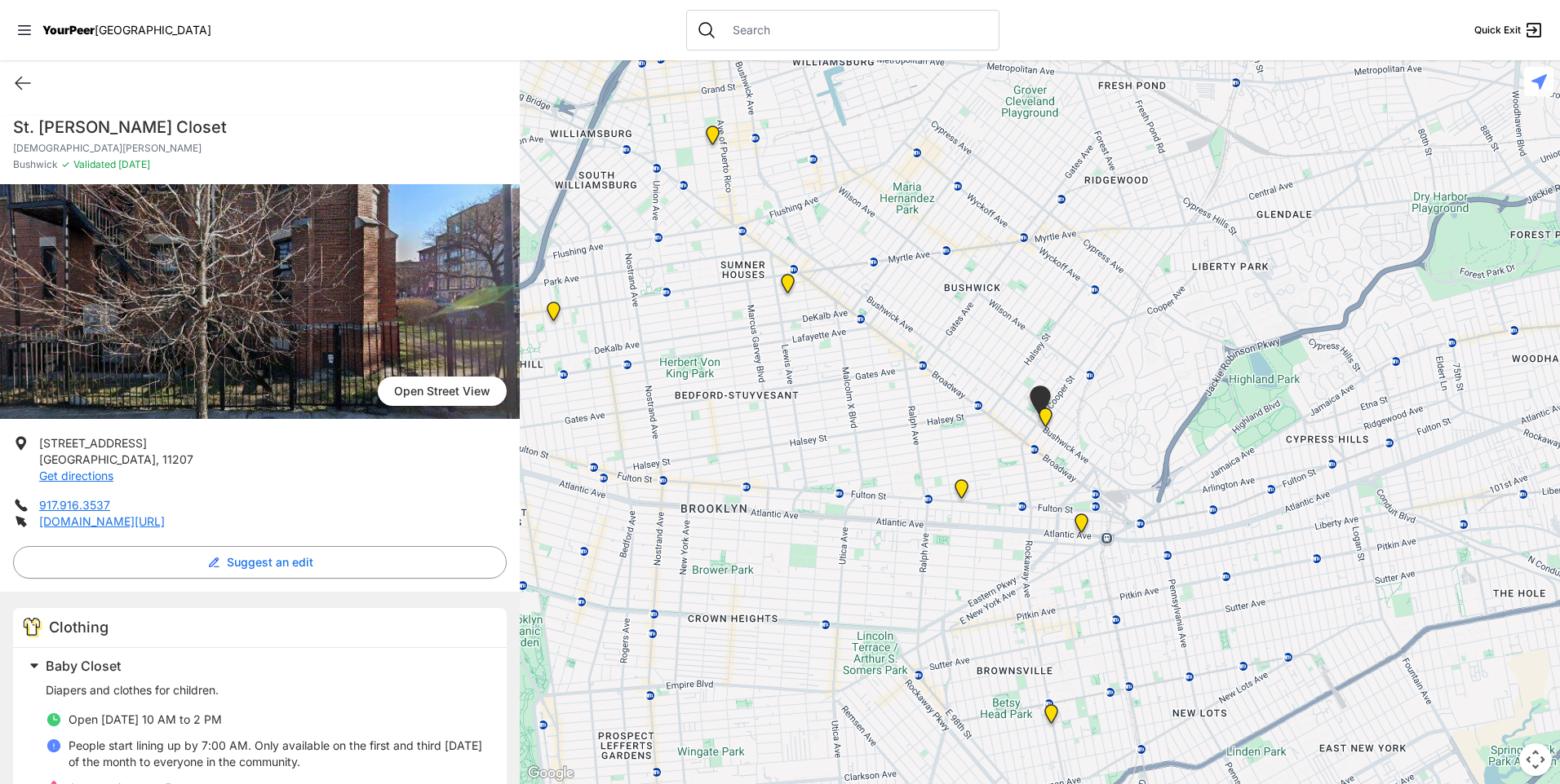
click at [1042, 416] on img "Bushwick/North Brooklyn" at bounding box center [1045, 420] width 21 height 26
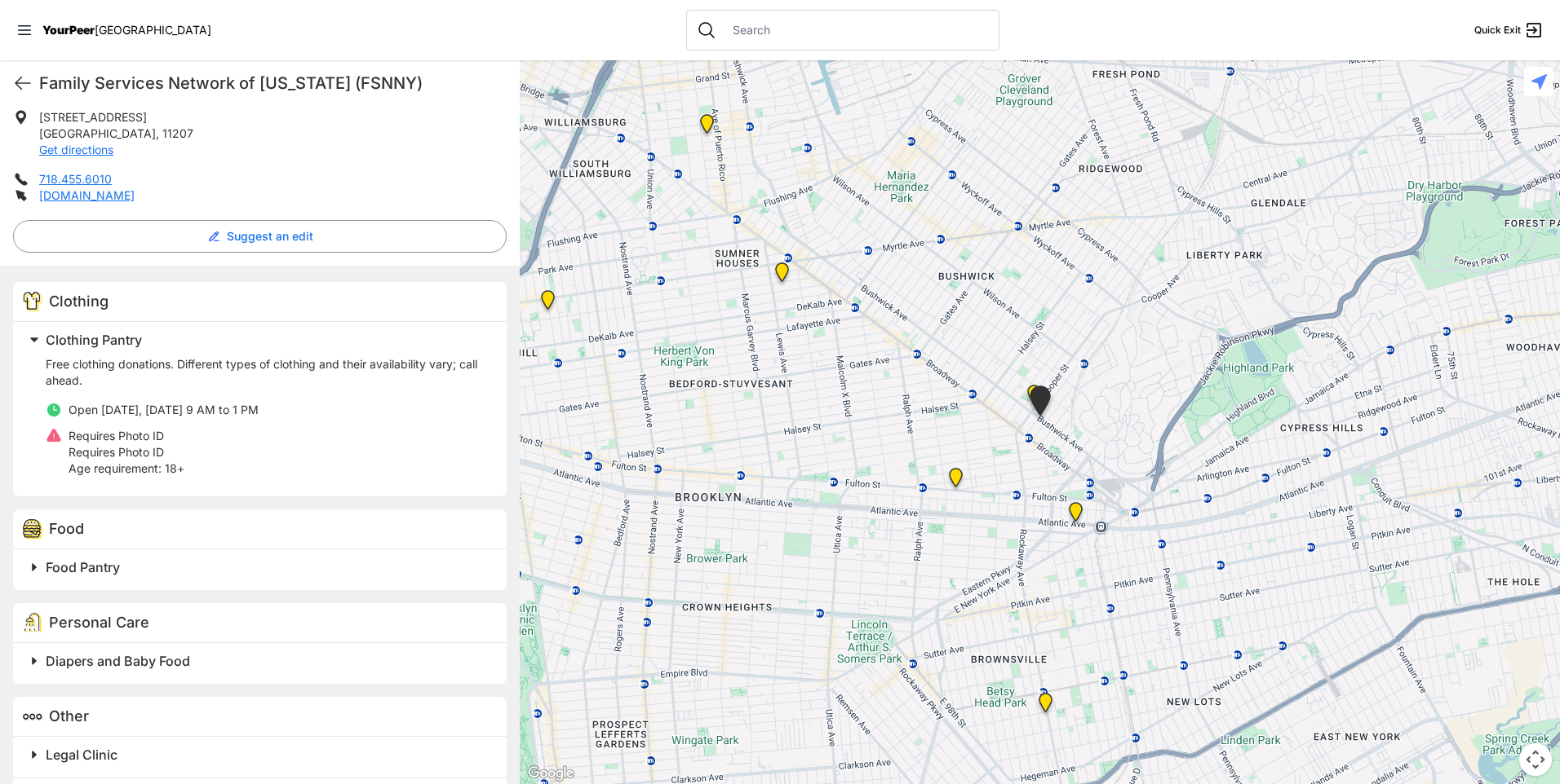
scroll to position [378, 0]
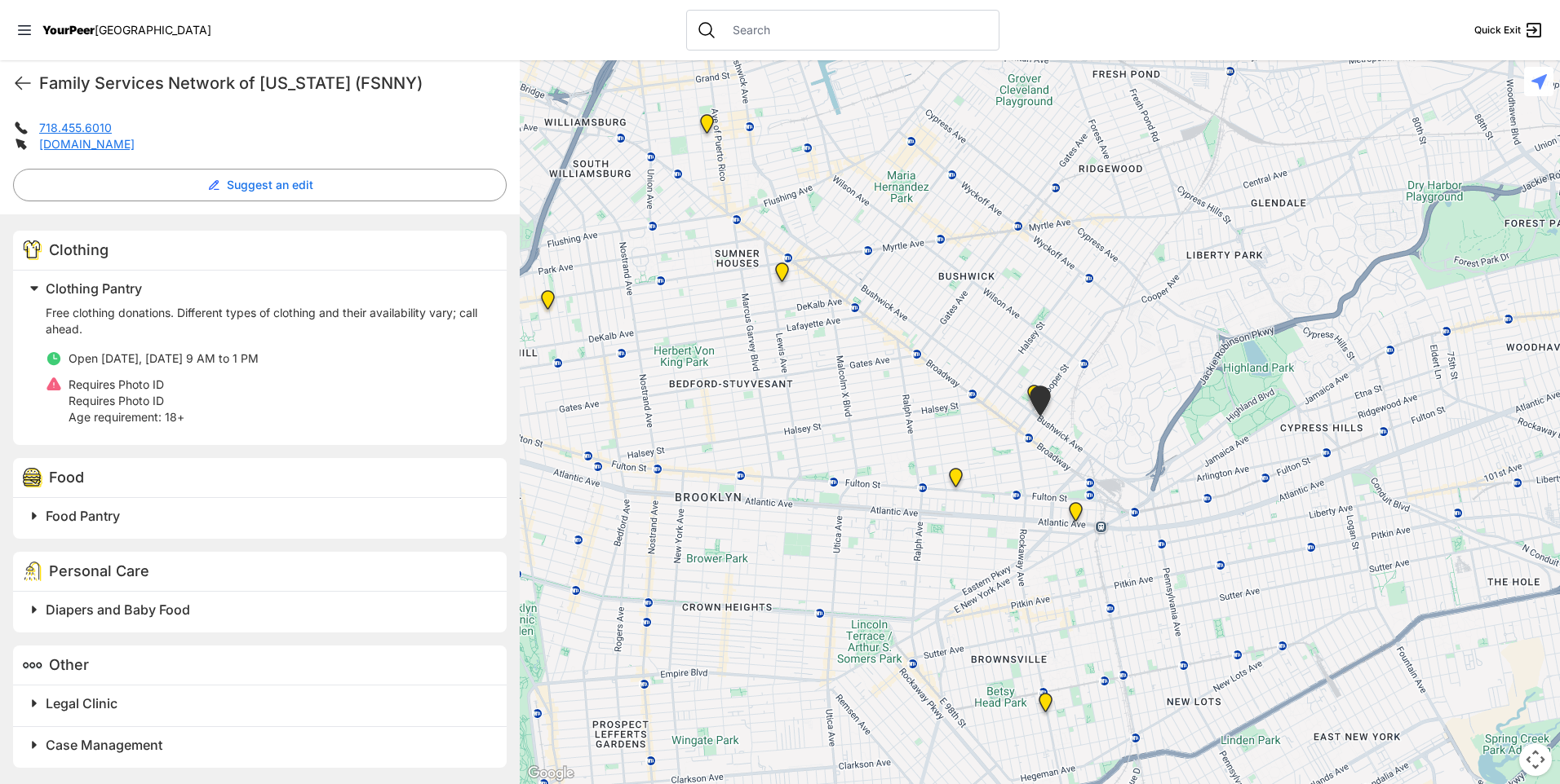
click at [124, 748] on span "Case Management" at bounding box center [103, 745] width 116 height 16
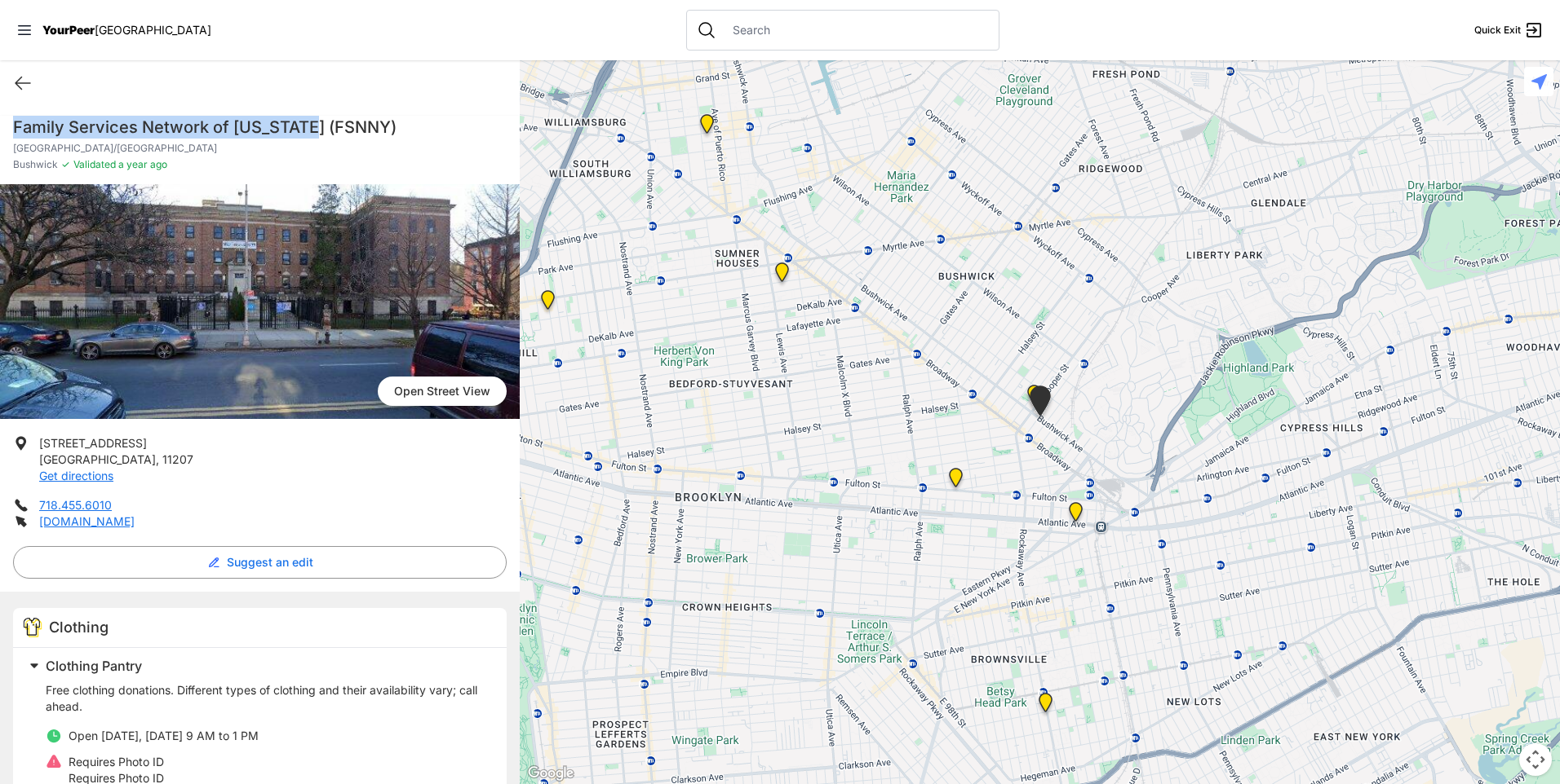
drag, startPoint x: 14, startPoint y: 122, endPoint x: 311, endPoint y: 134, distance: 297.2
click at [311, 134] on h1 "Family Services Network of [US_STATE] (FSNNY)" at bounding box center [260, 127] width 494 height 23
copy h1 "Family Services Network of [US_STATE]"
click at [13, 87] on icon at bounding box center [23, 83] width 20 height 20
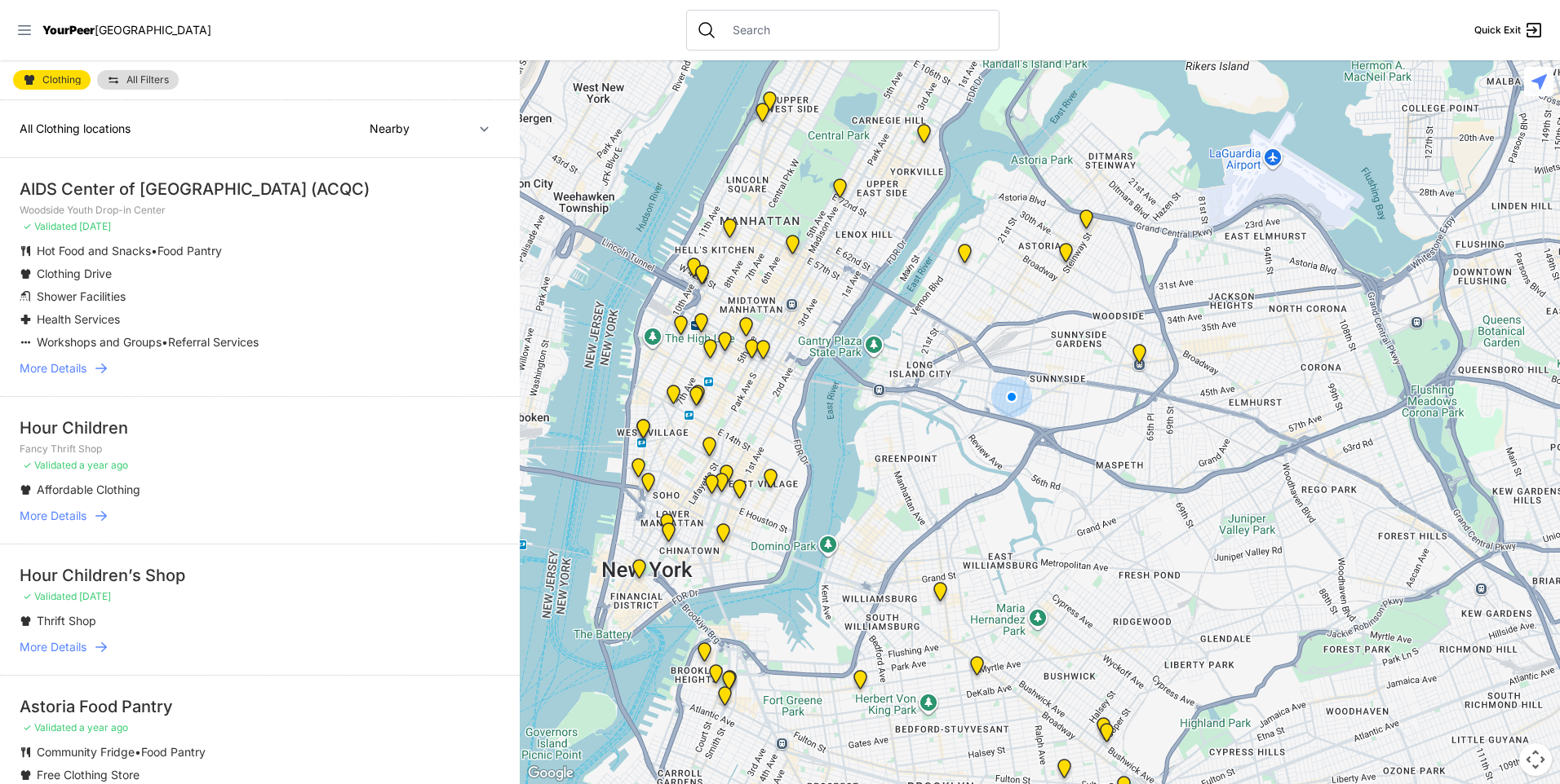
click at [25, 33] on icon at bounding box center [24, 30] width 16 height 16
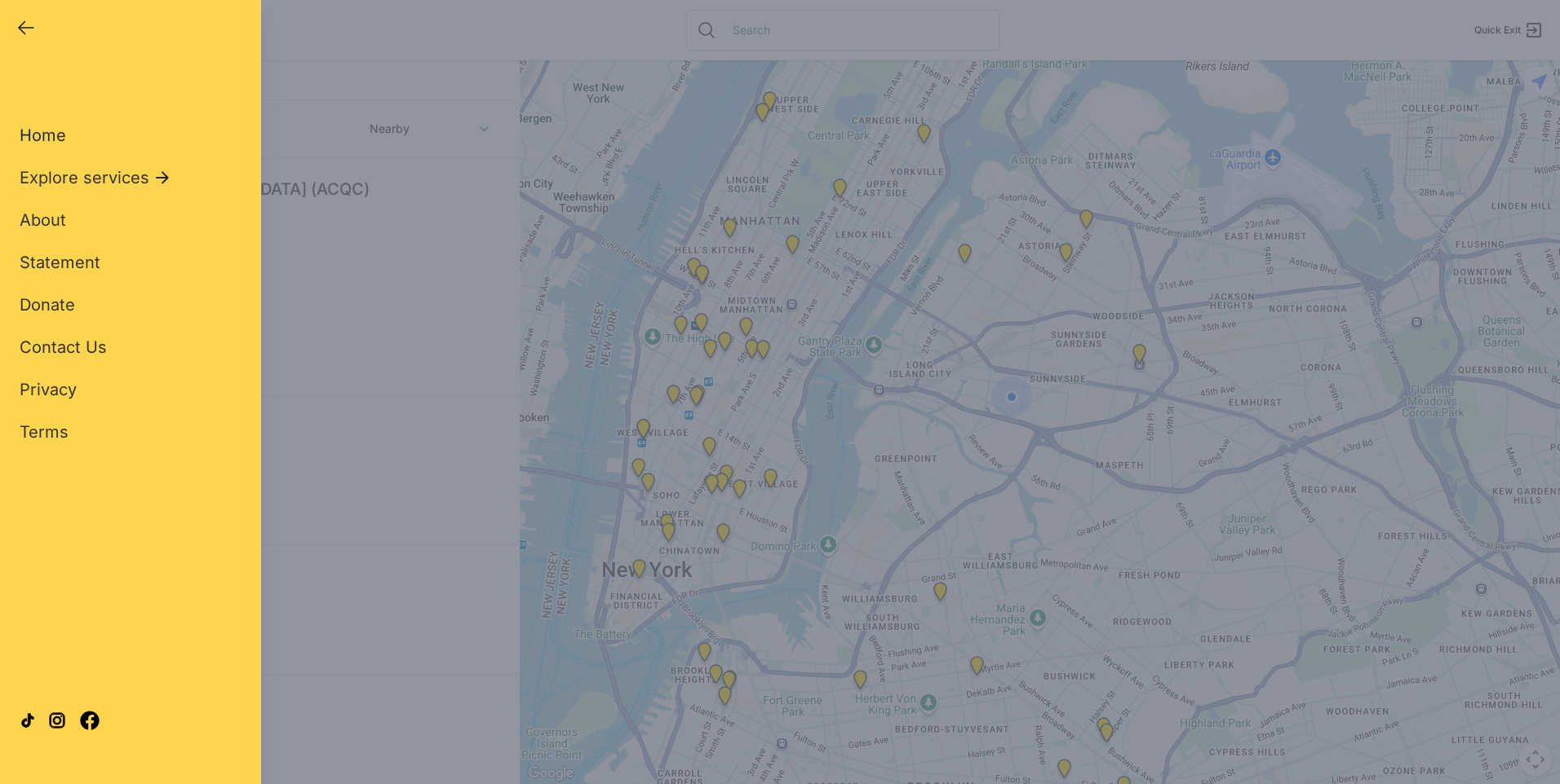
click at [49, 140] on span "Home" at bounding box center [43, 135] width 47 height 20
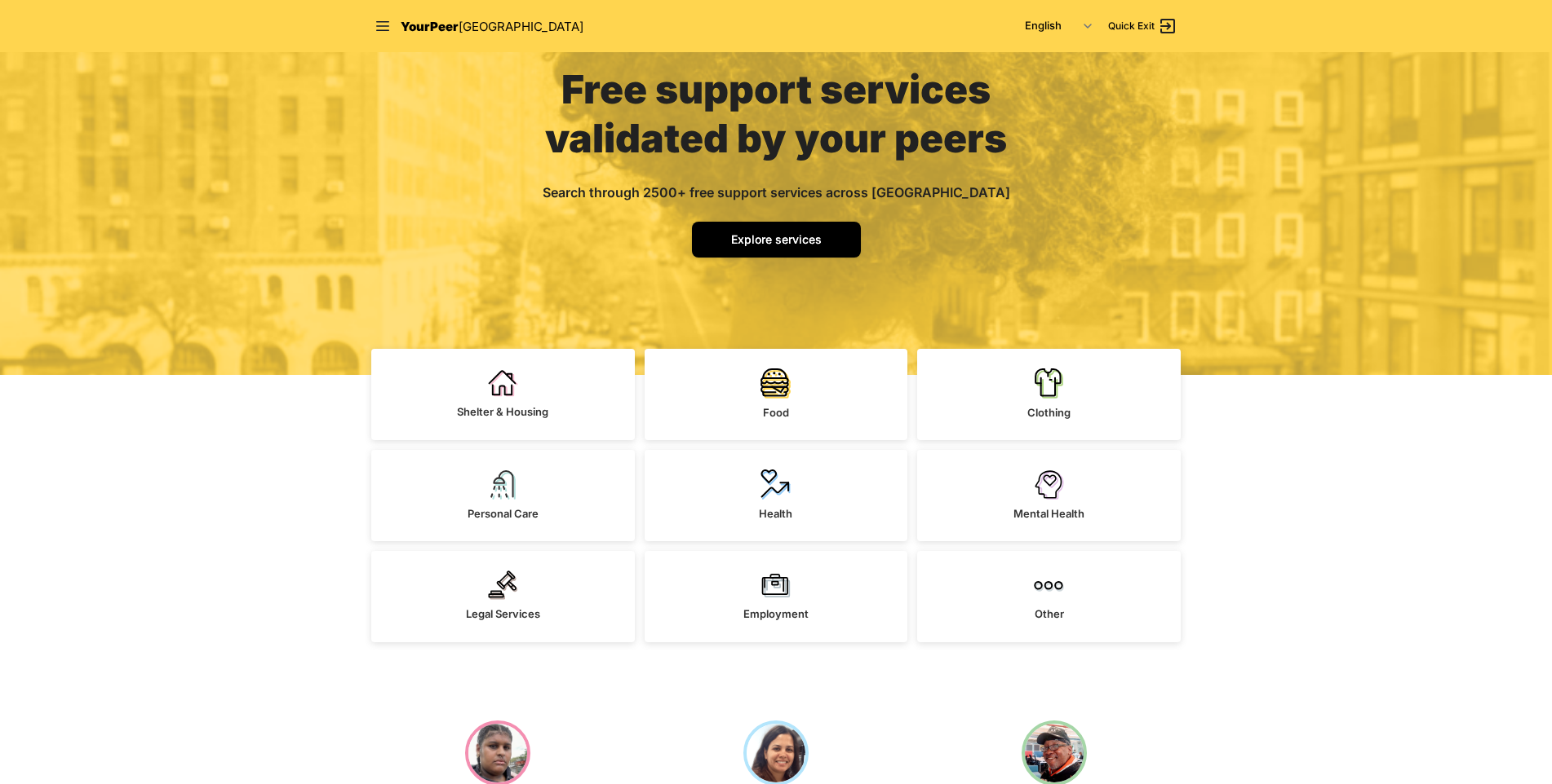
scroll to position [326, 0]
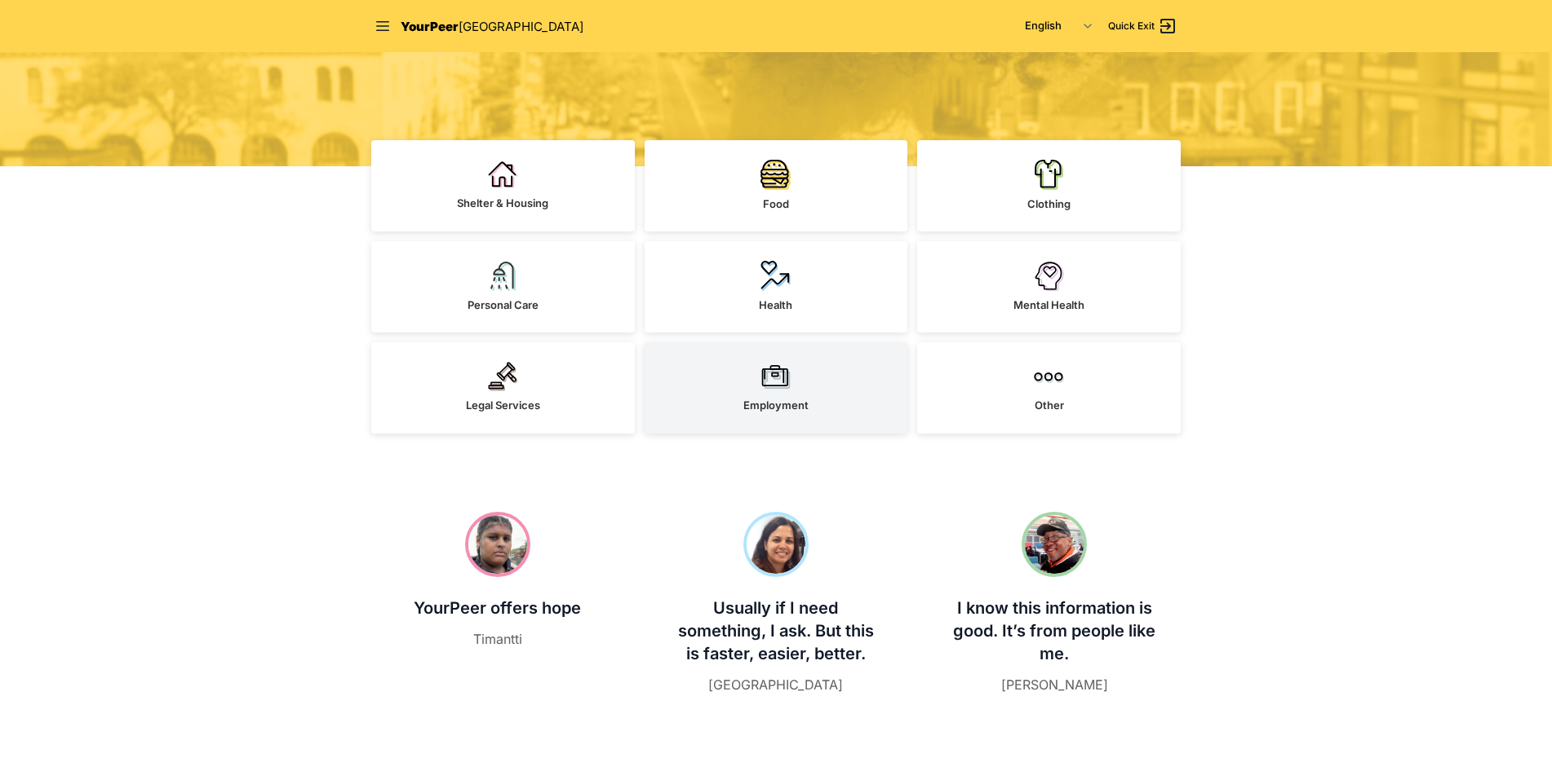
click at [757, 373] on link "Employment" at bounding box center [776, 389] width 263 height 91
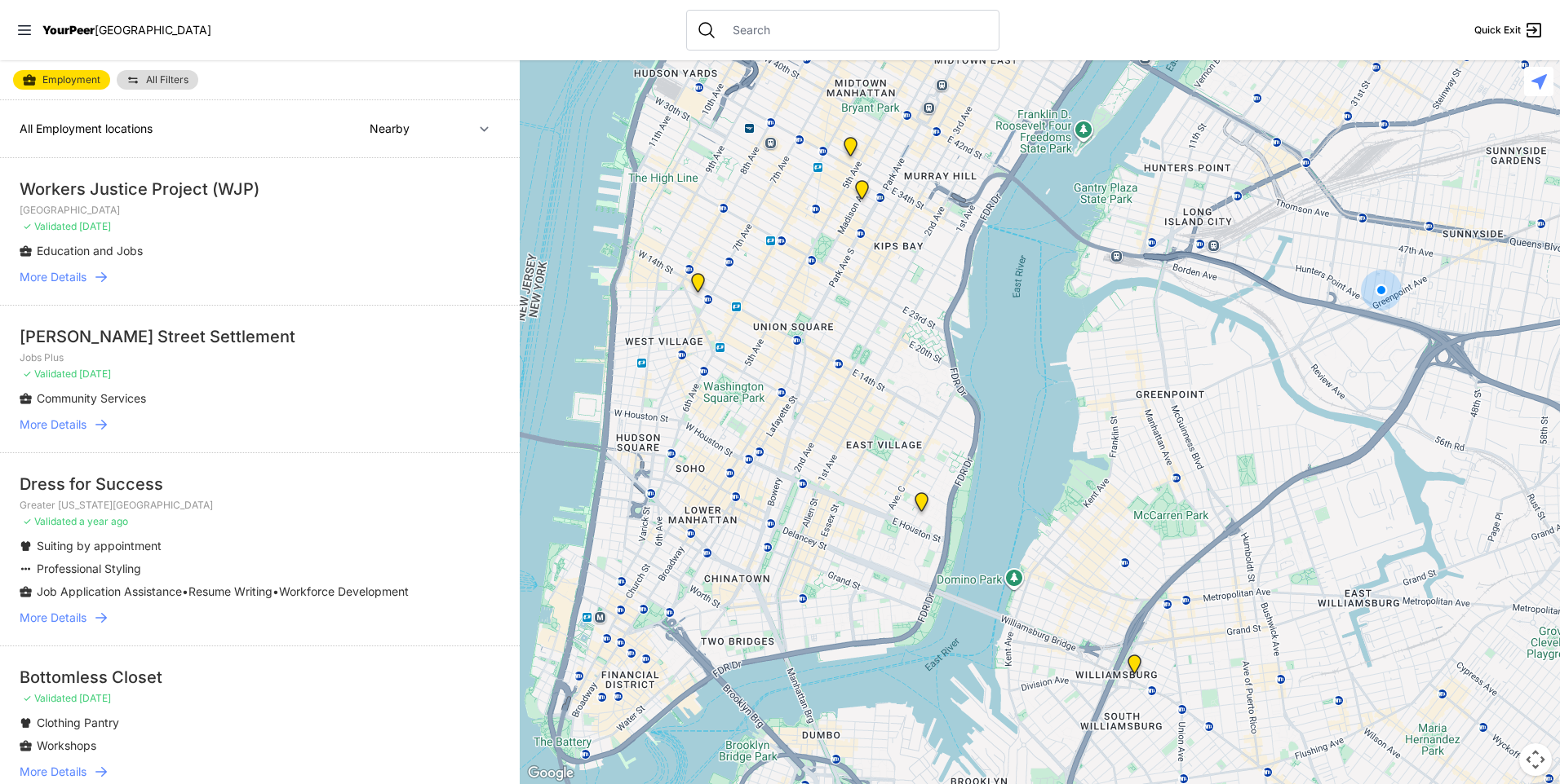
select select "recentlyUpdated"
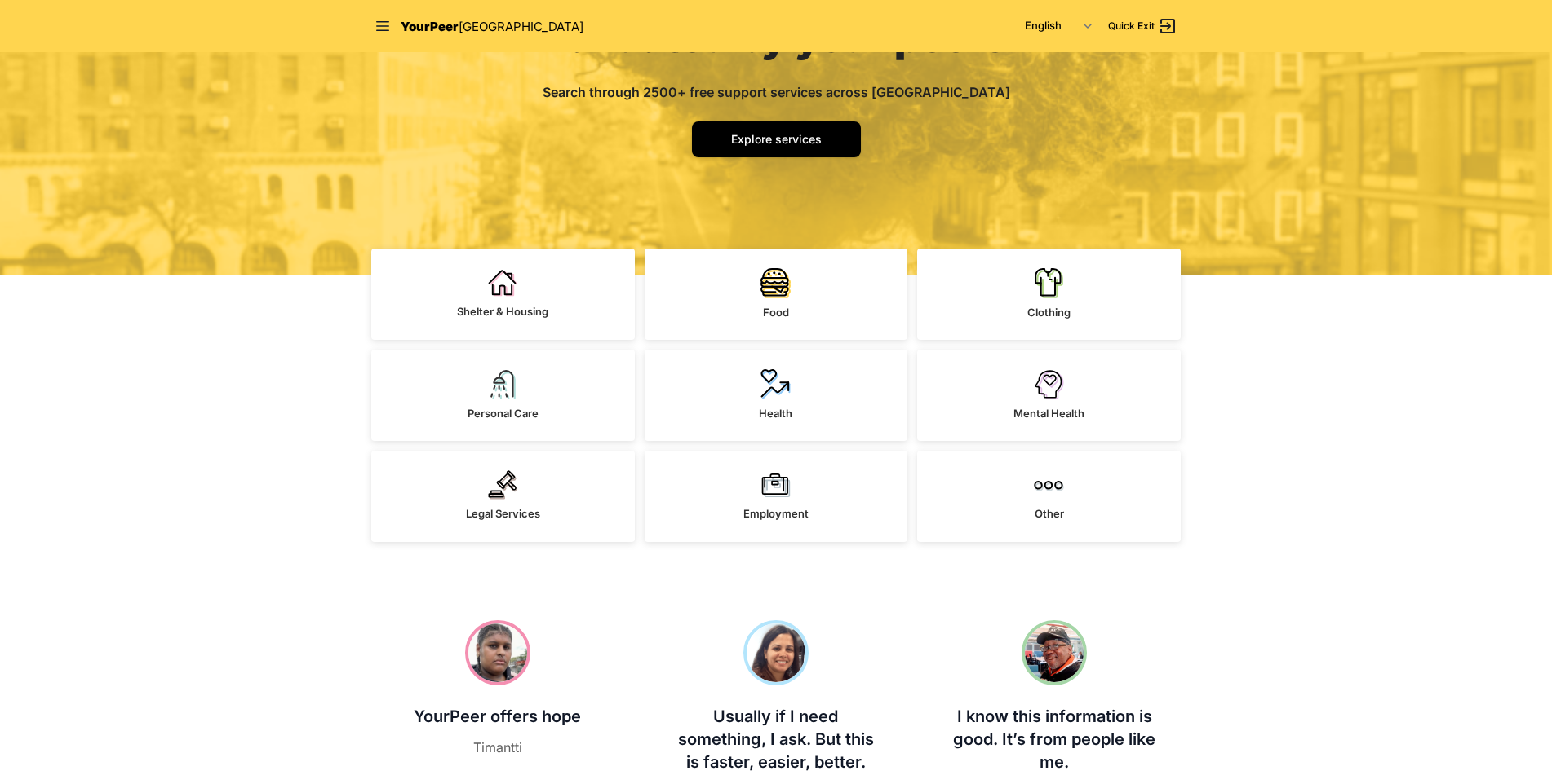
scroll to position [326, 0]
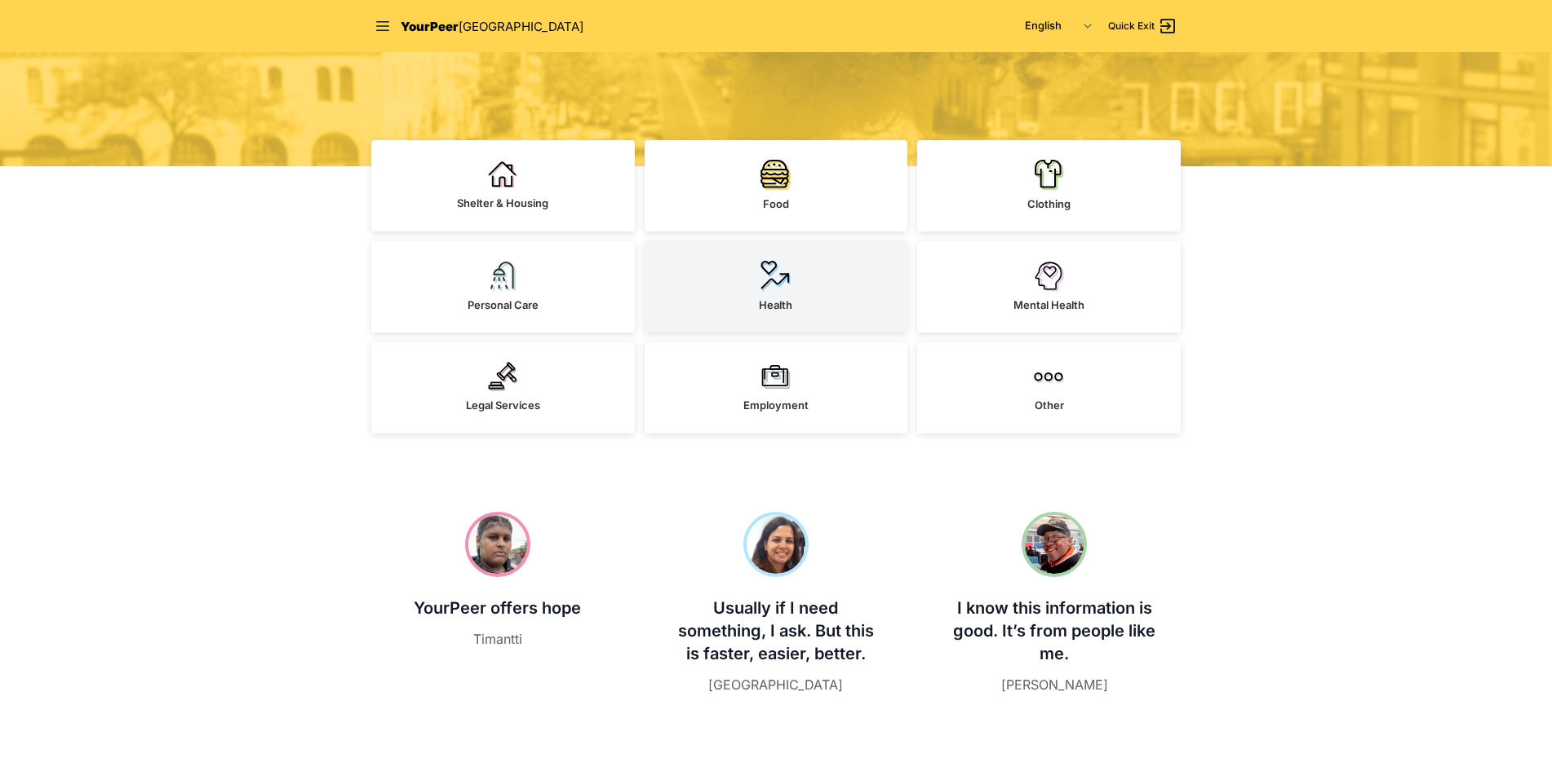
click at [806, 266] on link "Health" at bounding box center [776, 287] width 263 height 91
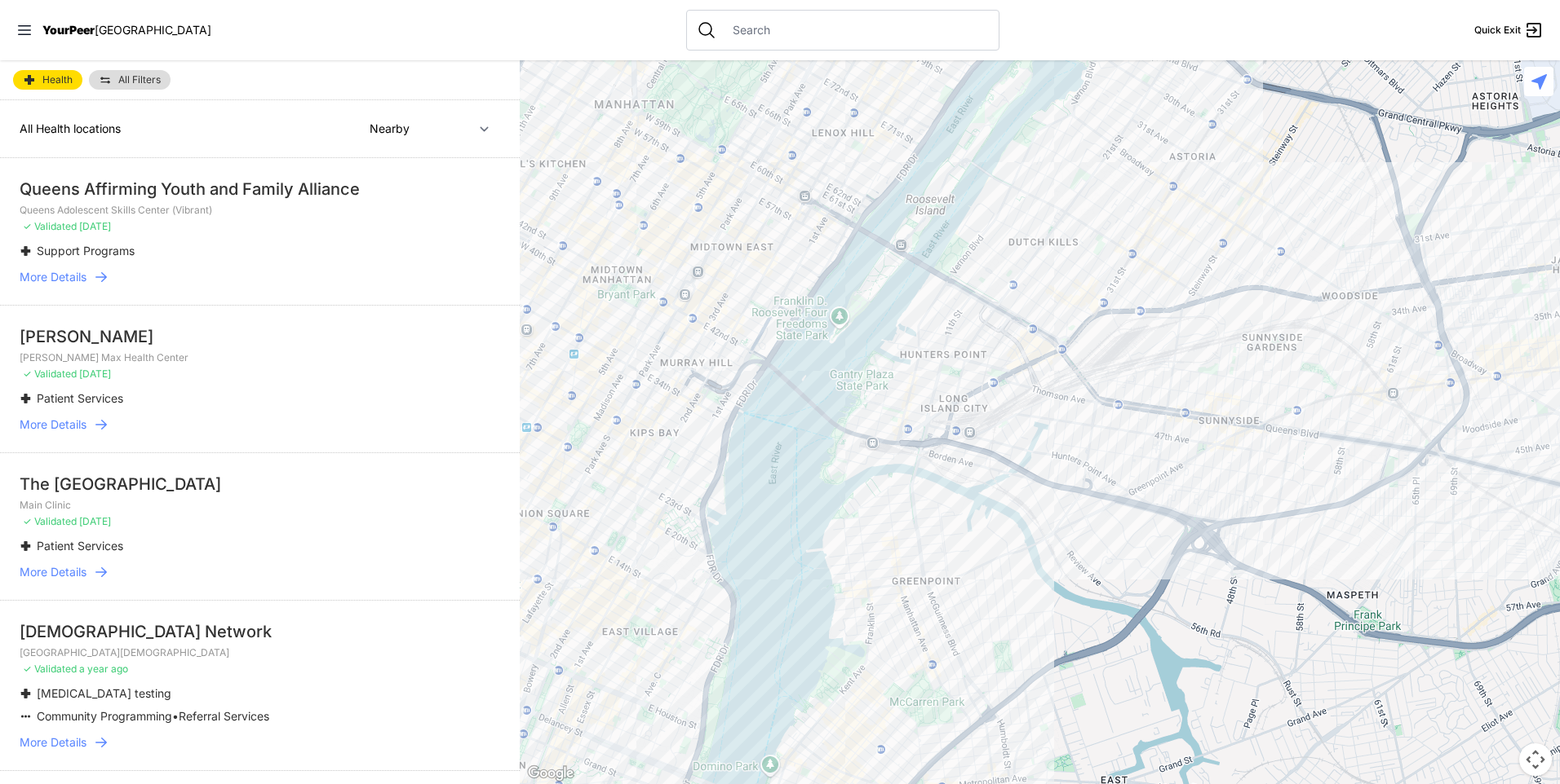
select select "recentlyUpdated"
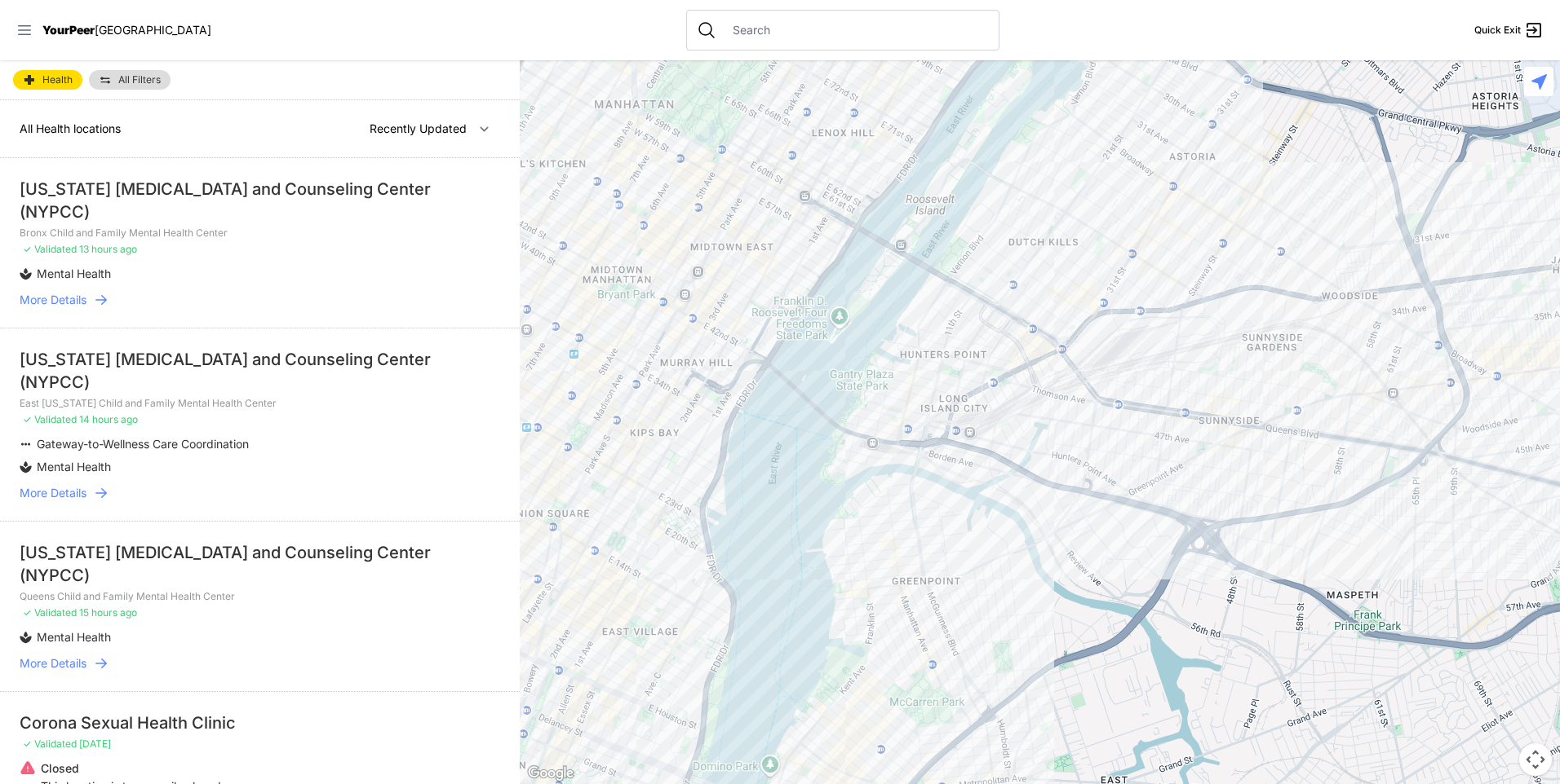
click at [27, 30] on icon at bounding box center [24, 30] width 16 height 16
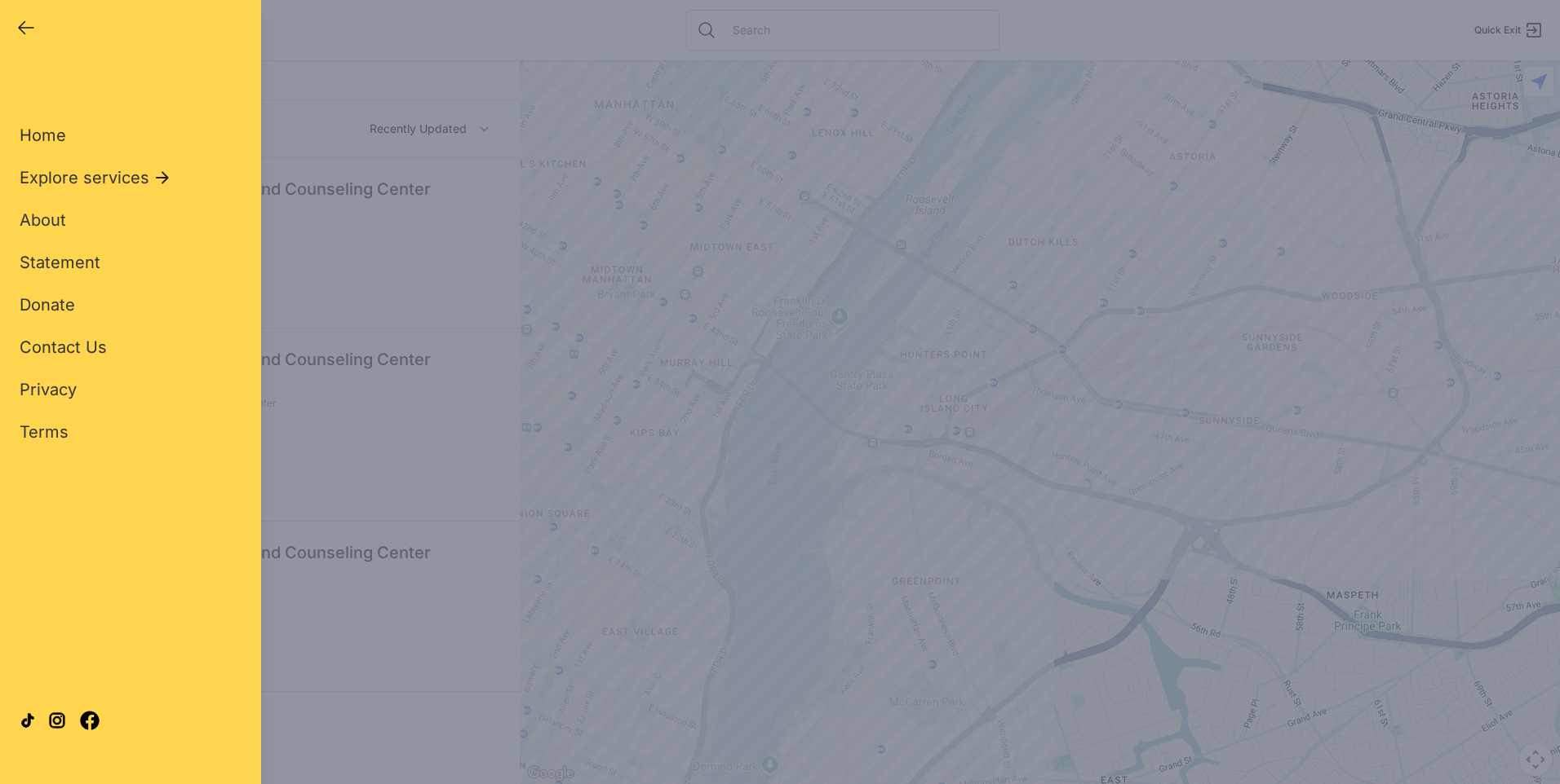
click at [69, 132] on div "Home Explore services About Statement Donate Contact Us Privacy Terms" at bounding box center [130, 257] width 222 height 372
click at [52, 136] on span "Home" at bounding box center [43, 135] width 47 height 20
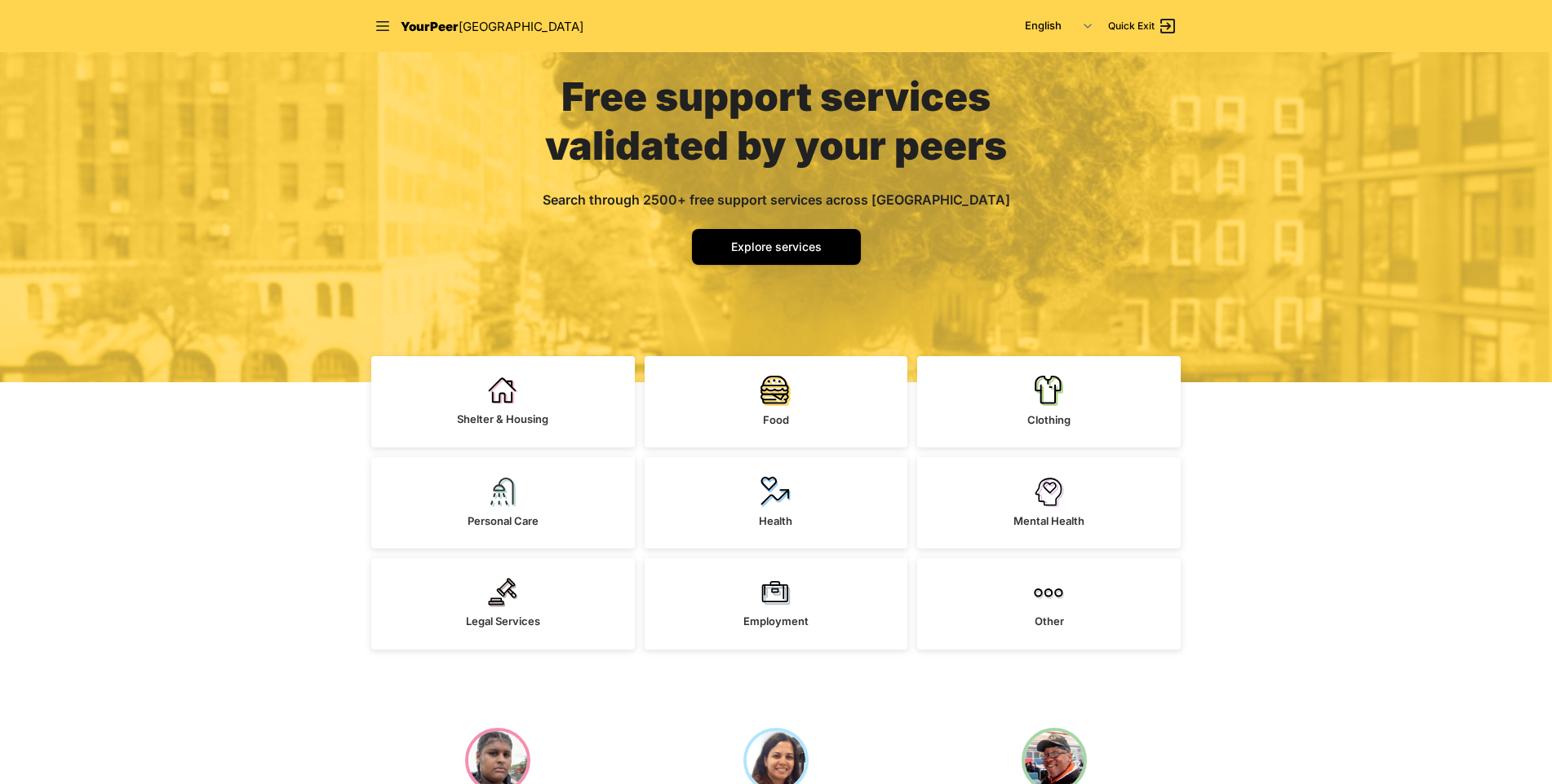
scroll to position [81, 0]
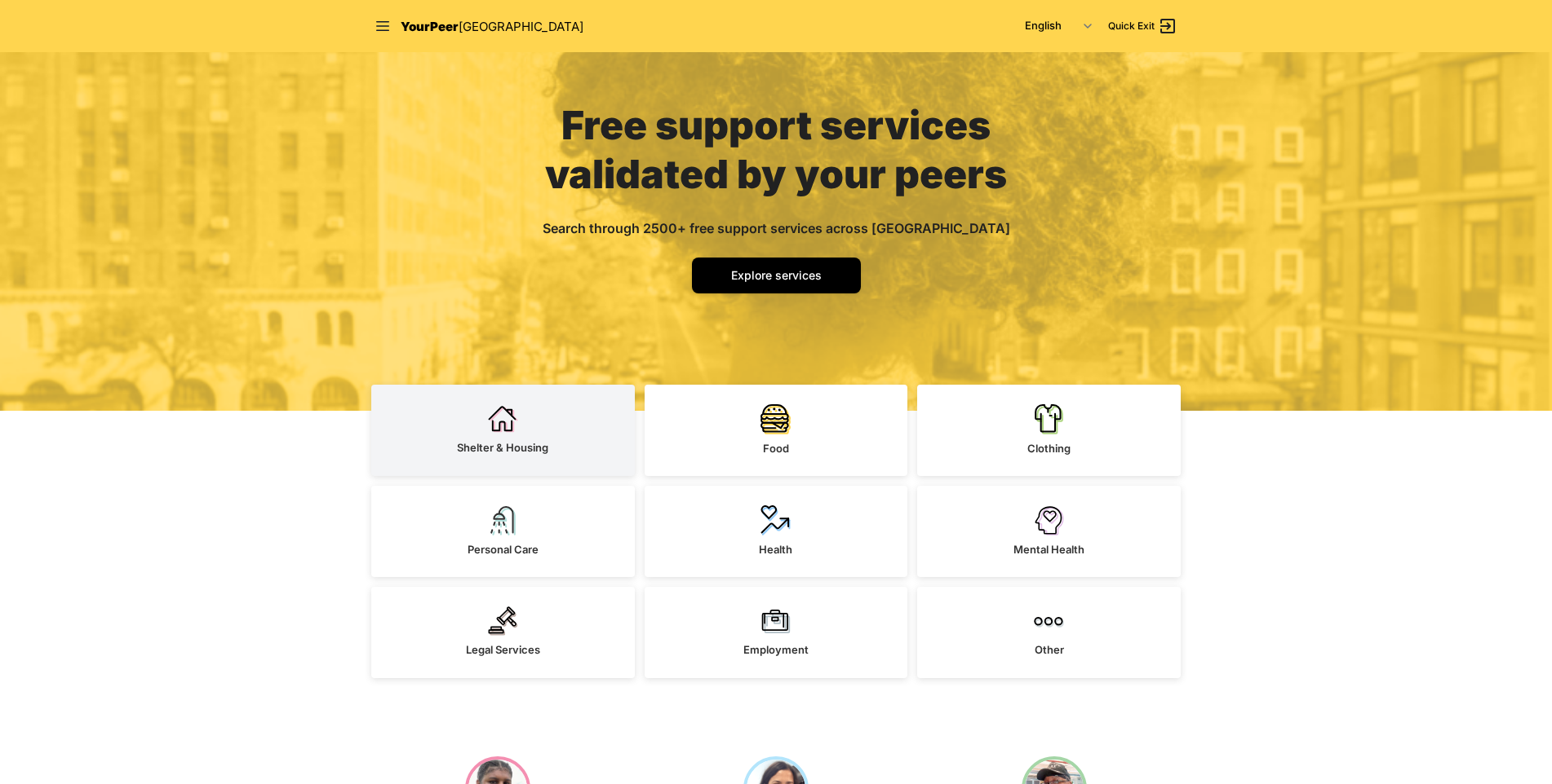
click at [582, 425] on link "Shelter & Housing" at bounding box center [502, 430] width 263 height 91
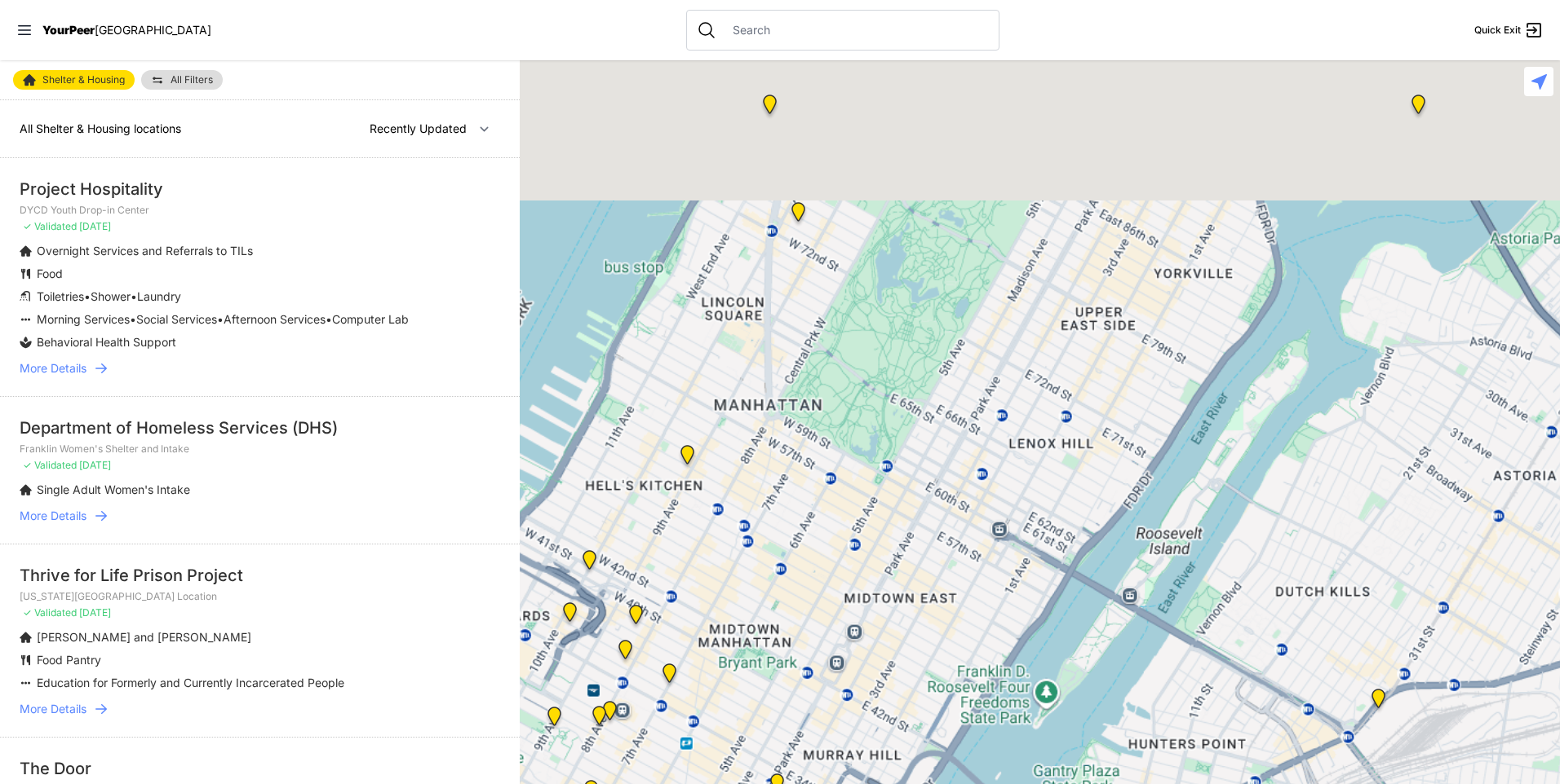
select select "nearby"
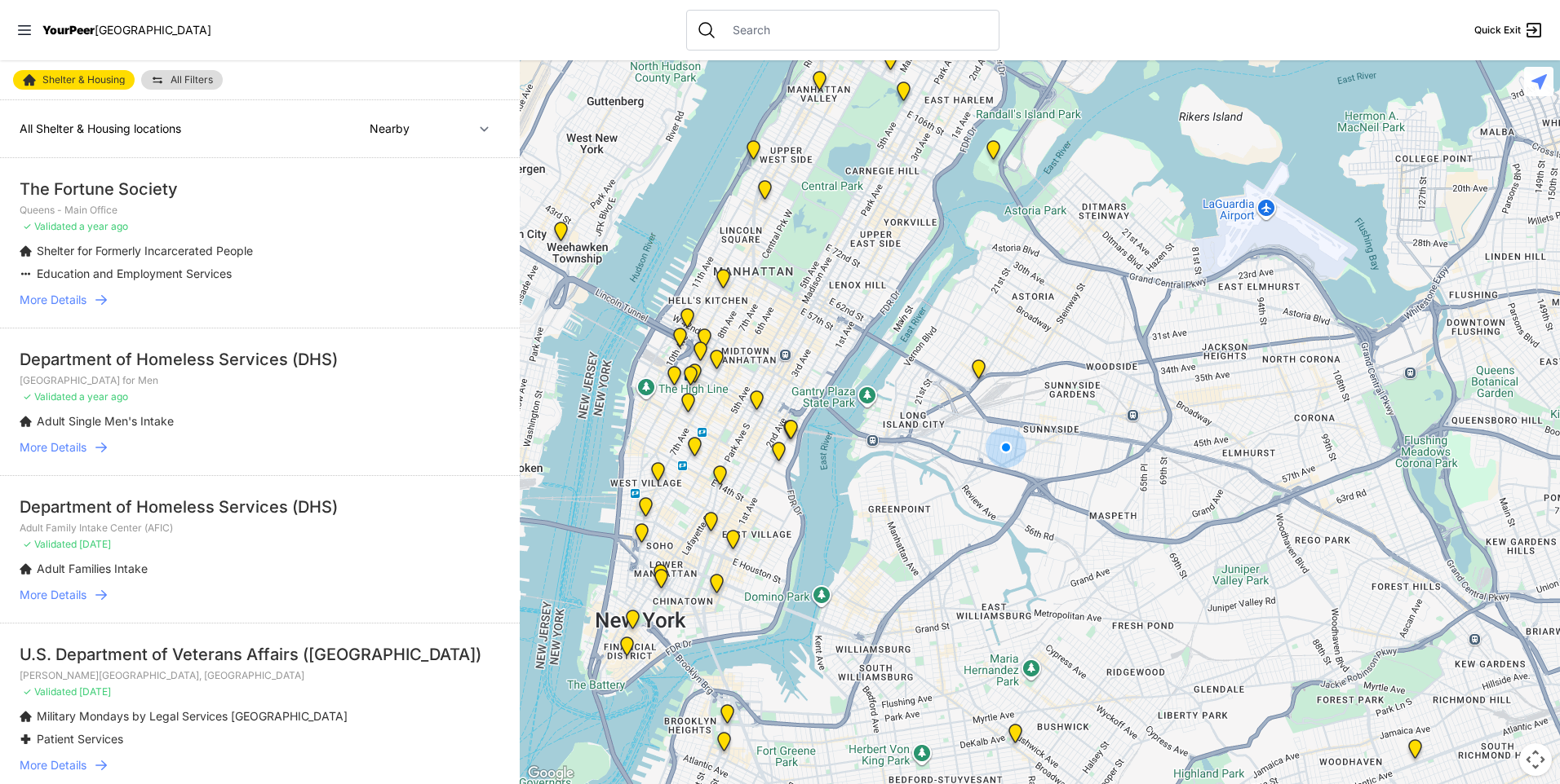
click at [980, 367] on img "Queens - Main Office" at bounding box center [978, 373] width 21 height 26
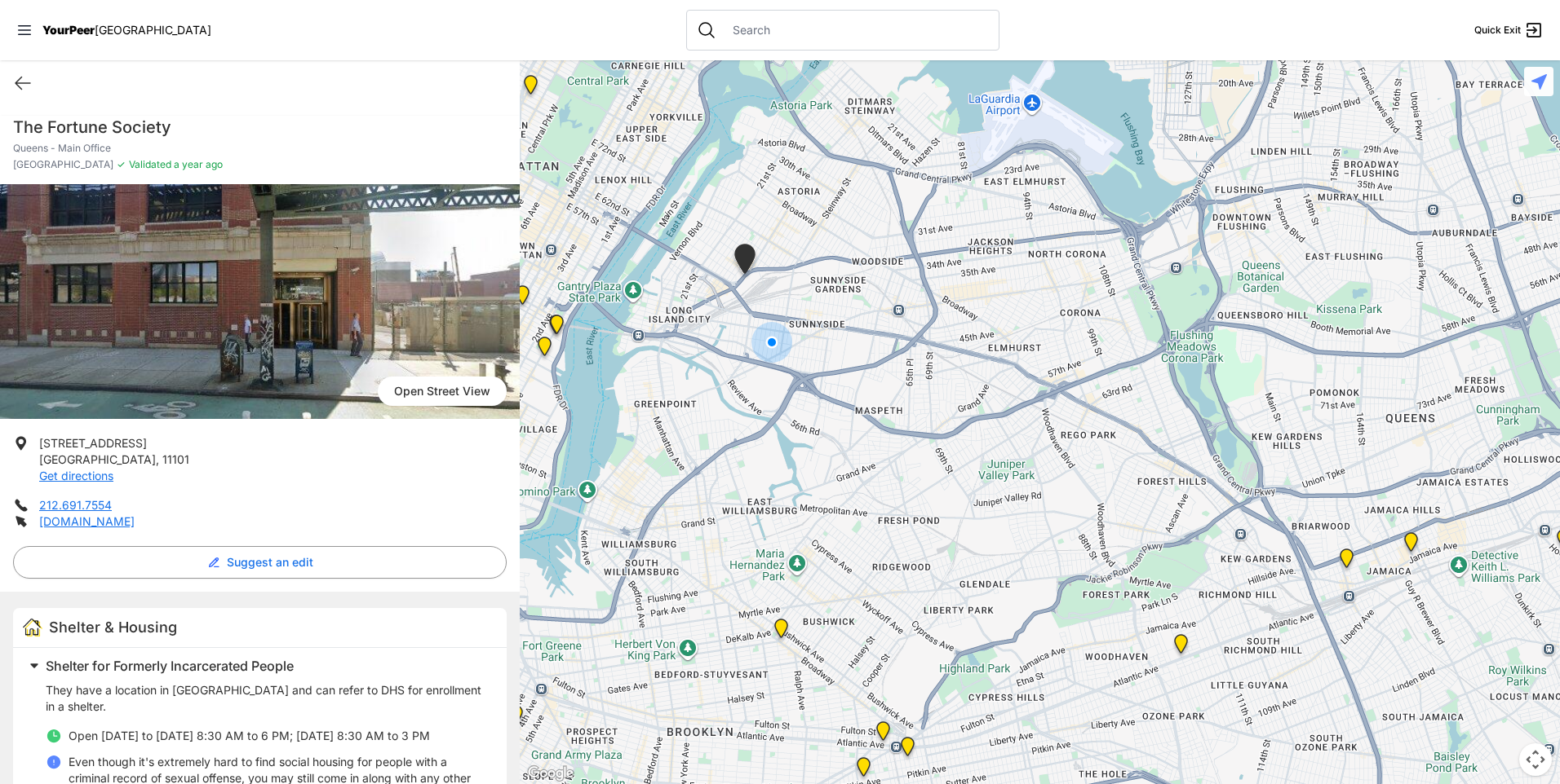
drag, startPoint x: 794, startPoint y: 419, endPoint x: 619, endPoint y: 278, distance: 224.7
click at [619, 278] on div at bounding box center [1040, 422] width 1040 height 724
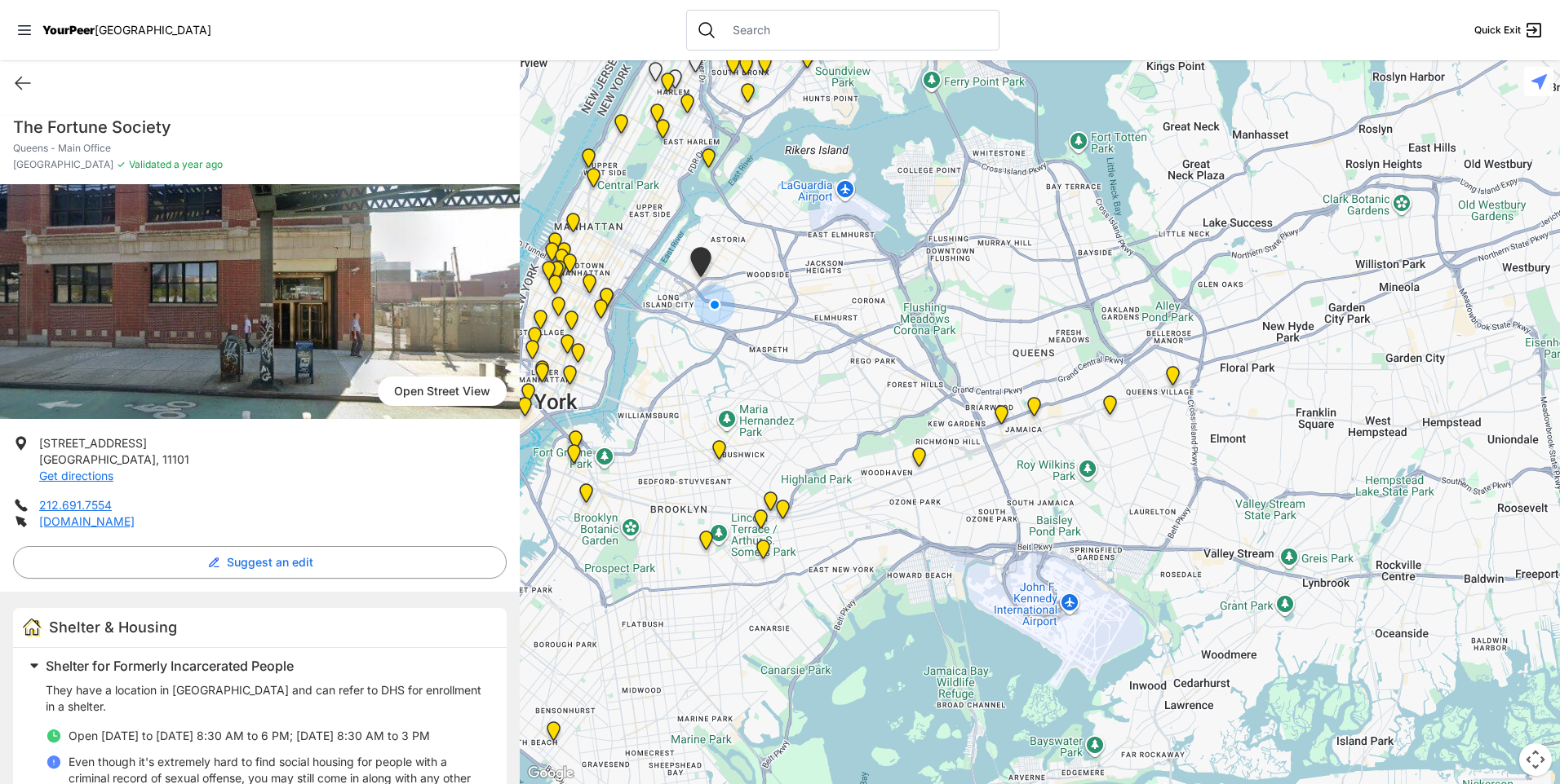
click at [717, 445] on img "Headquarters" at bounding box center [719, 453] width 21 height 26
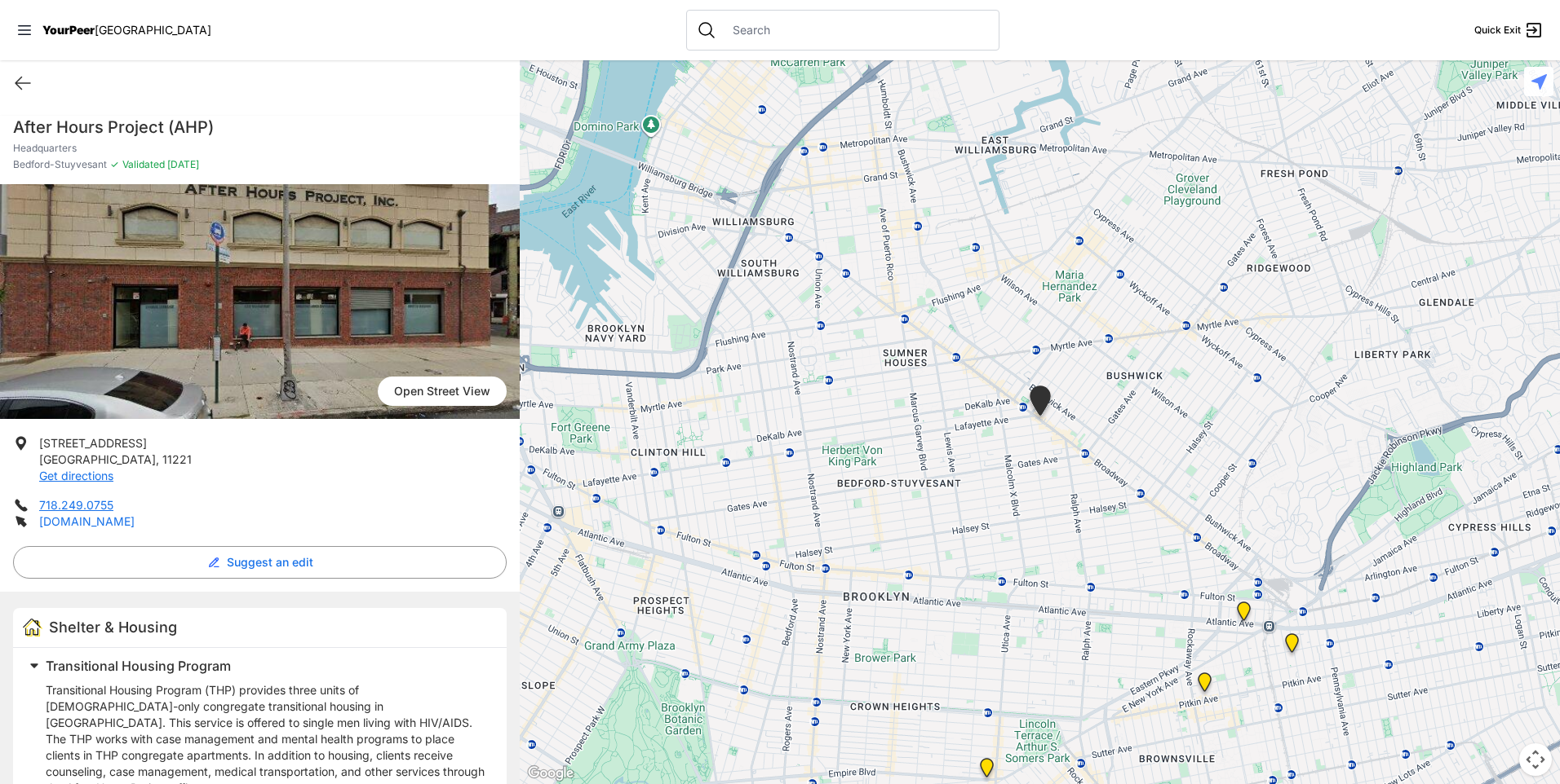
click at [134, 522] on link "[DOMAIN_NAME]" at bounding box center [87, 522] width 95 height 14
